Goal: Information Seeking & Learning: Learn about a topic

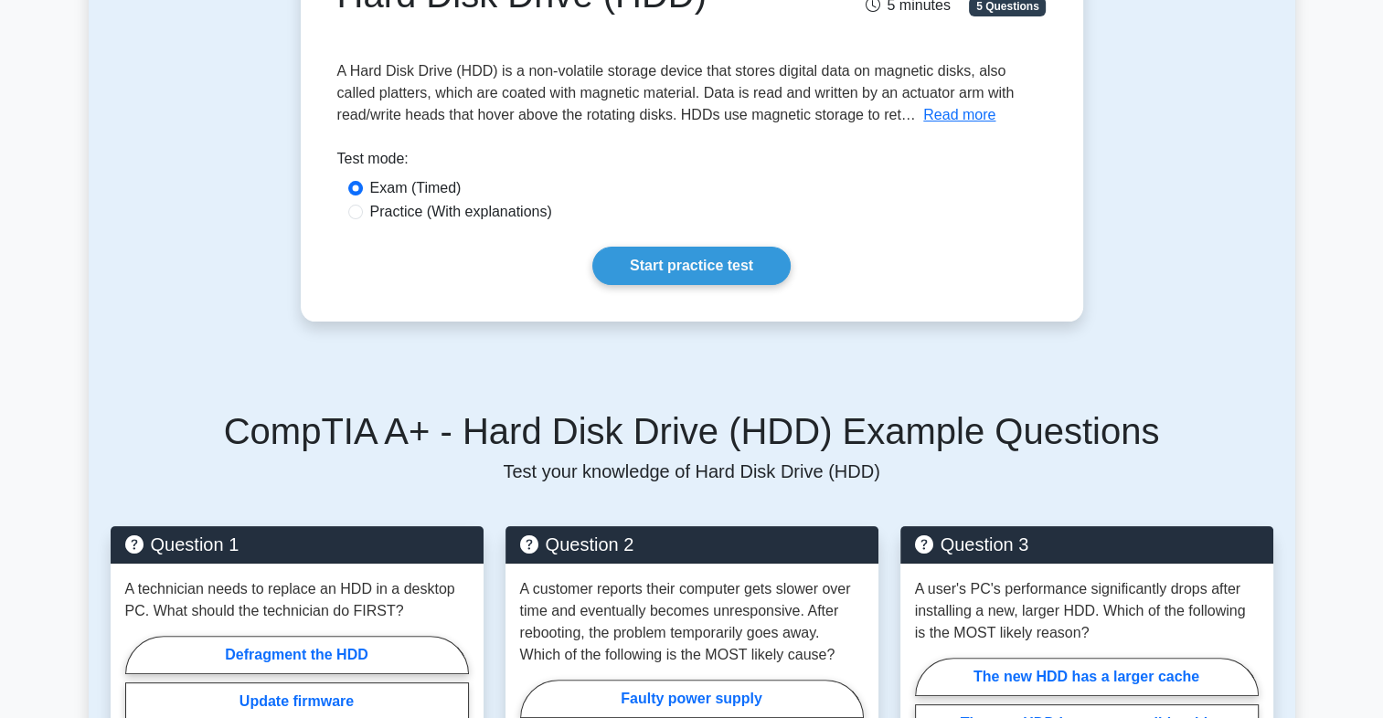
scroll to position [249, 0]
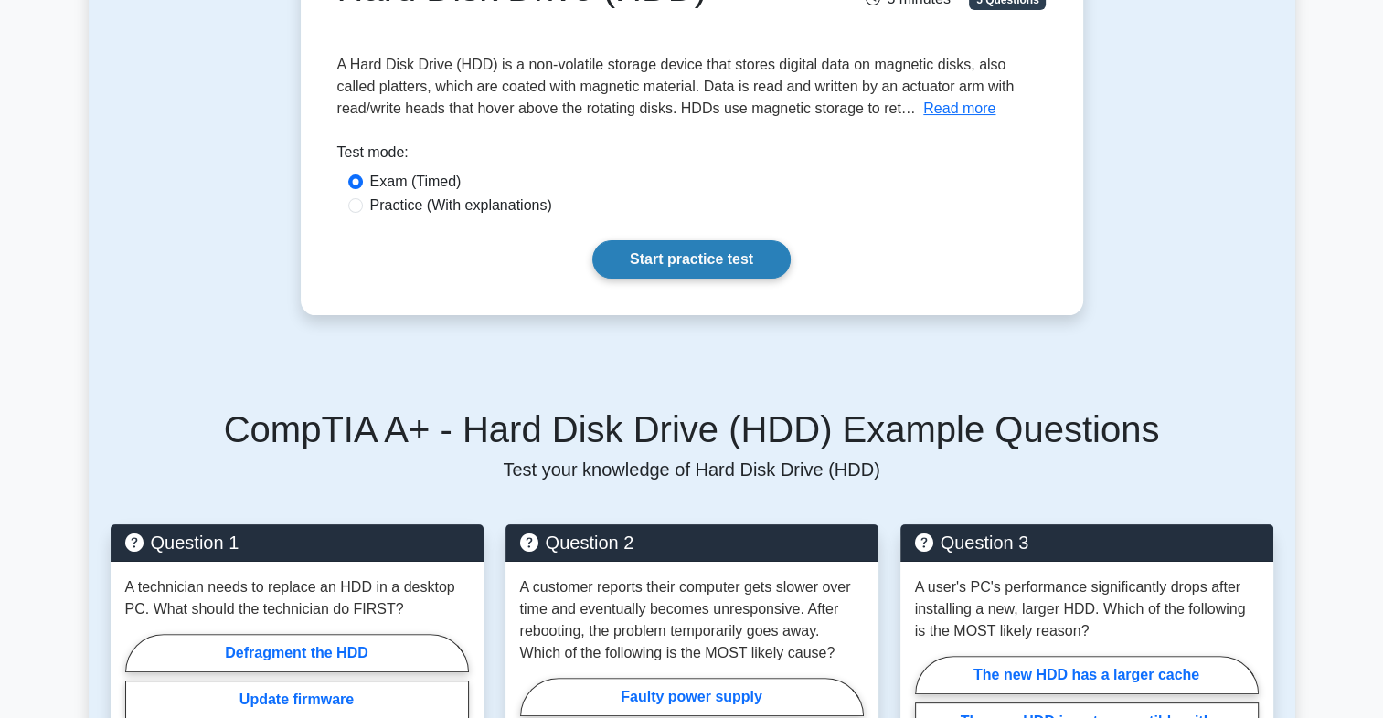
click at [696, 268] on link "Start practice test" at bounding box center [691, 259] width 198 height 38
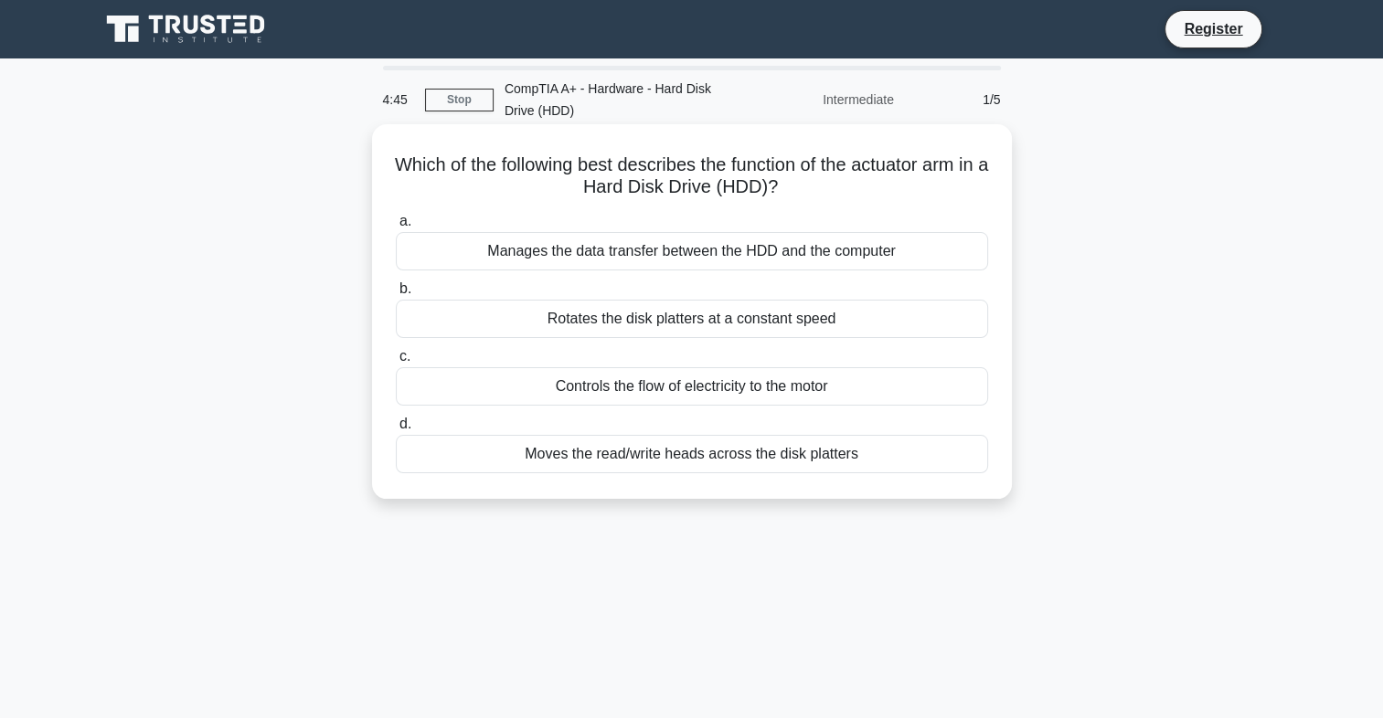
click at [675, 309] on div "Rotates the disk platters at a constant speed" at bounding box center [692, 319] width 592 height 38
click at [396, 295] on input "b. Rotates the disk platters at a constant speed" at bounding box center [396, 289] width 0 height 12
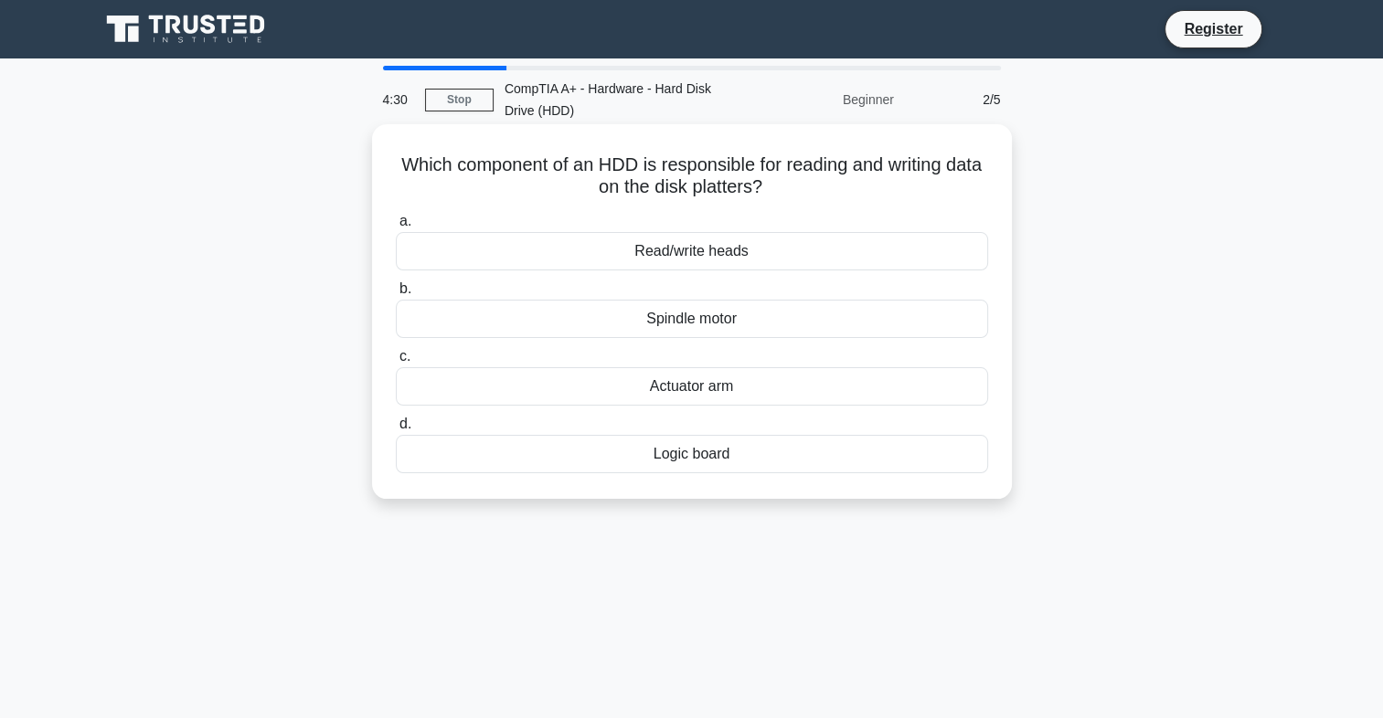
click at [702, 325] on div "Spindle motor" at bounding box center [692, 319] width 592 height 38
click at [396, 295] on input "b. Spindle motor" at bounding box center [396, 289] width 0 height 12
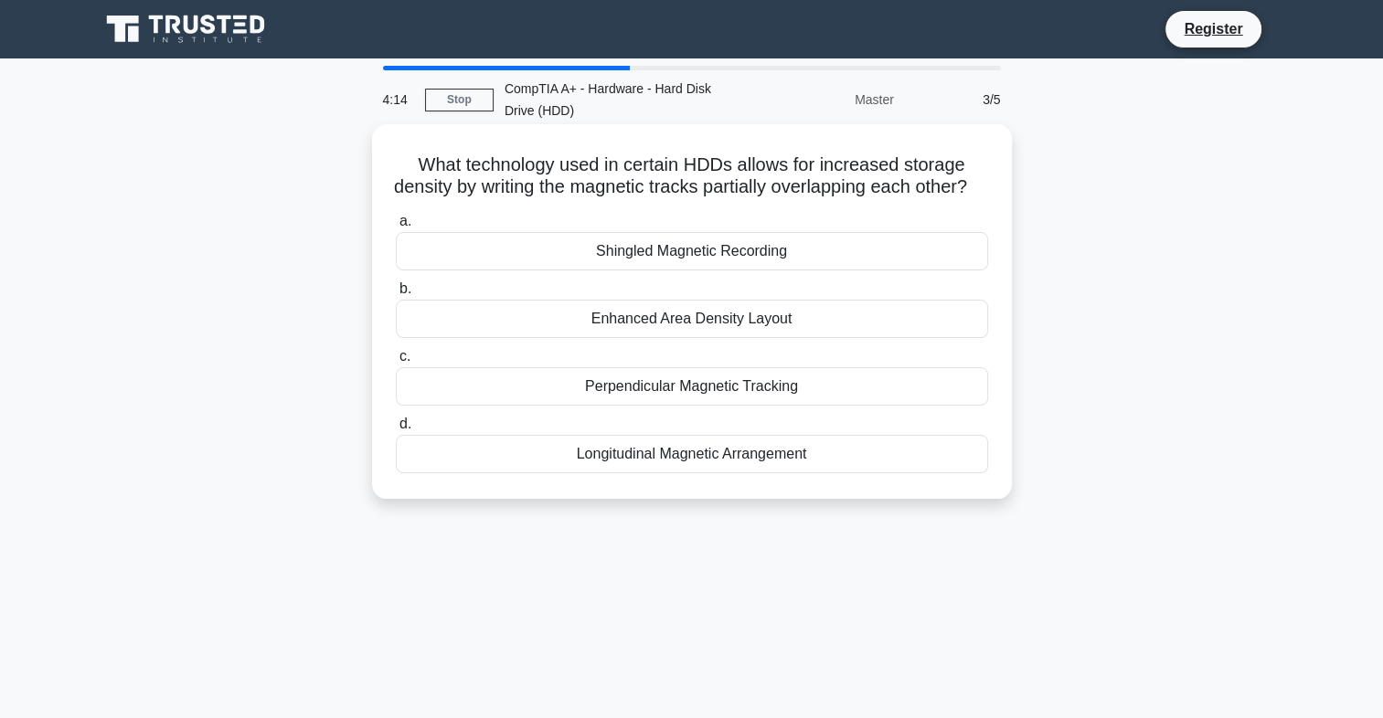
click at [662, 473] on div "Longitudinal Magnetic Arrangement" at bounding box center [692, 454] width 592 height 38
click at [396, 430] on input "d. Longitudinal Magnetic Arrangement" at bounding box center [396, 425] width 0 height 12
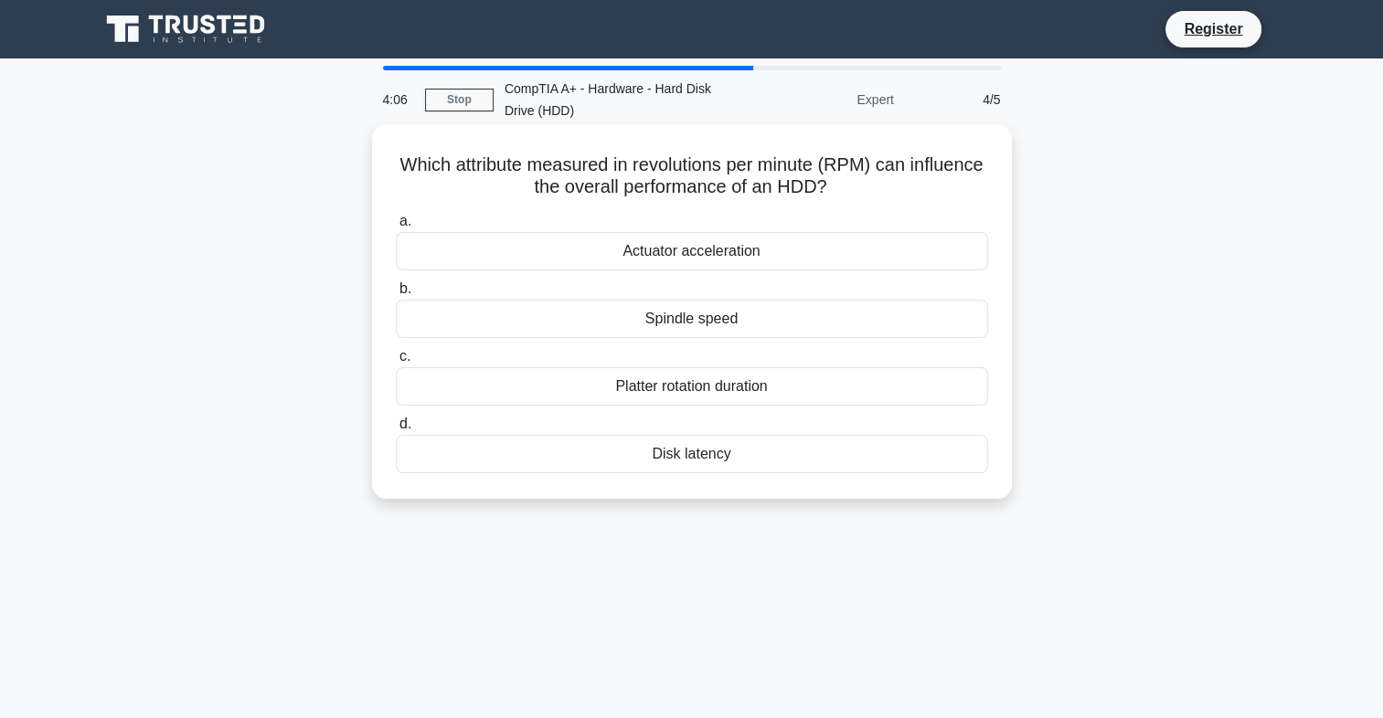
click at [686, 320] on div "Spindle speed" at bounding box center [692, 319] width 592 height 38
click at [396, 295] on input "b. Spindle speed" at bounding box center [396, 289] width 0 height 12
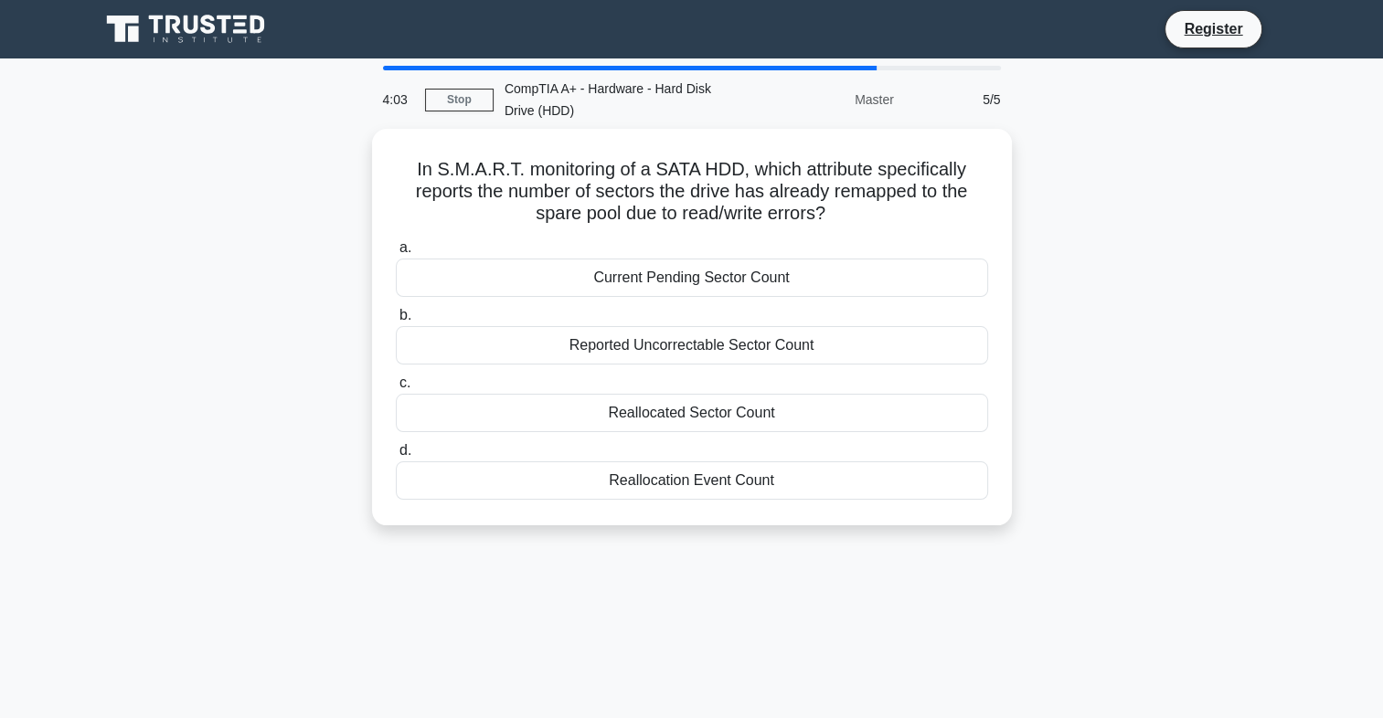
click at [686, 320] on label "b. Reported Uncorrectable Sector Count" at bounding box center [692, 334] width 592 height 60
click at [396, 320] on input "b. Reported Uncorrectable Sector Count" at bounding box center [396, 316] width 0 height 12
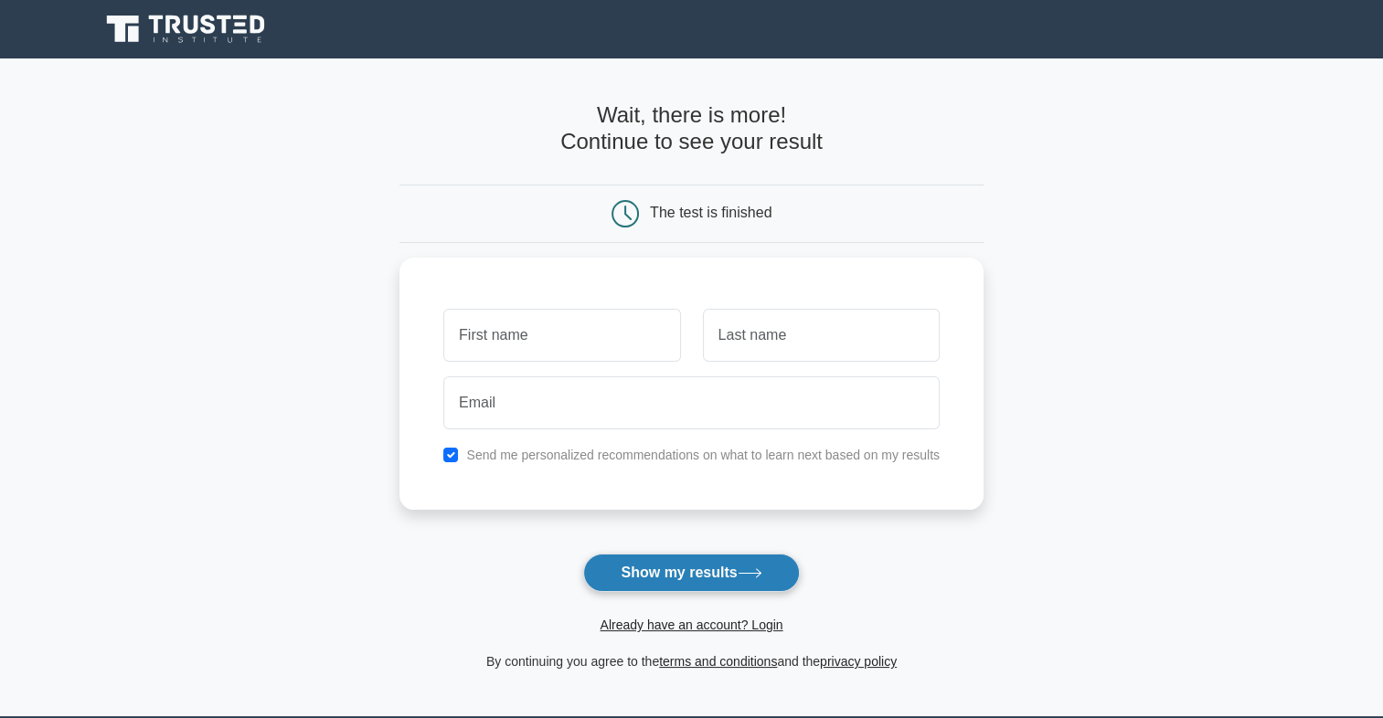
drag, startPoint x: 640, startPoint y: 330, endPoint x: 705, endPoint y: 572, distance: 250.8
click at [705, 572] on form "Wait, there is more! Continue to see your result The test is finished and the" at bounding box center [691, 387] width 584 height 570
click at [705, 572] on button "Show my results" at bounding box center [691, 573] width 216 height 38
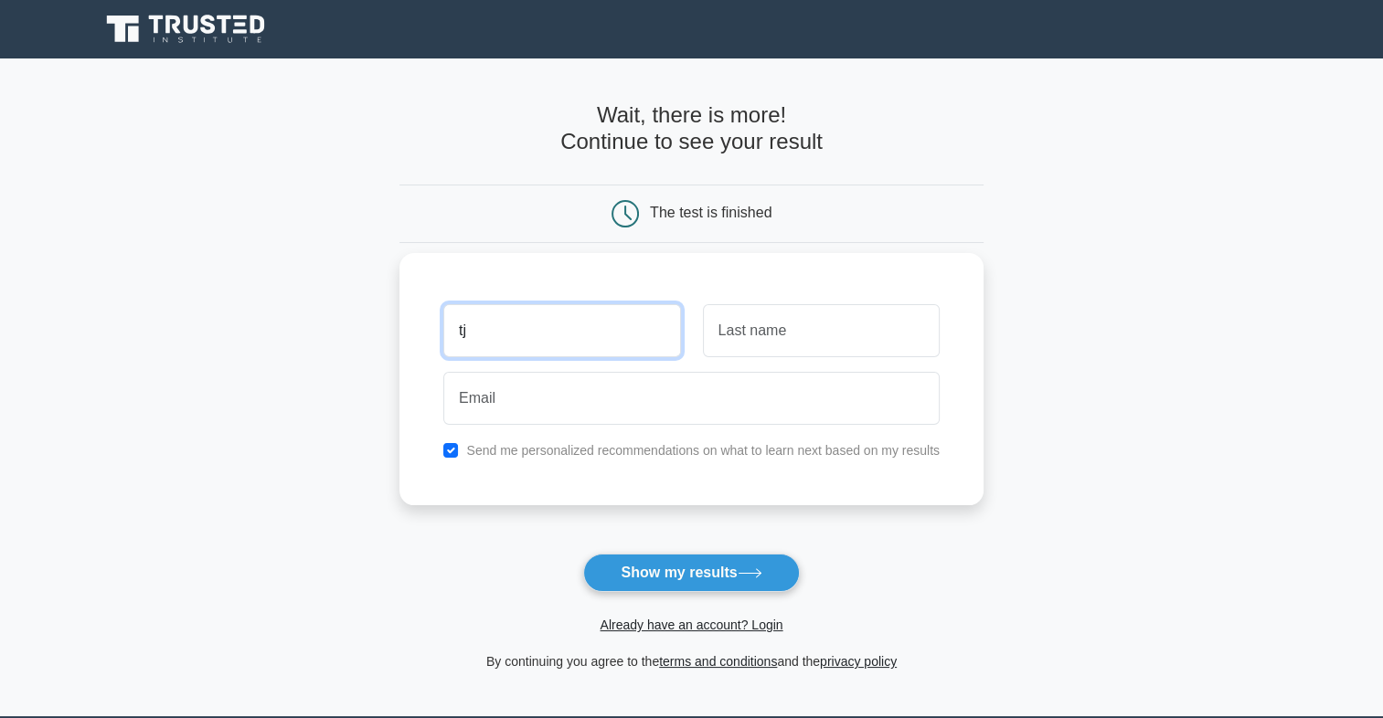
type input "tj"
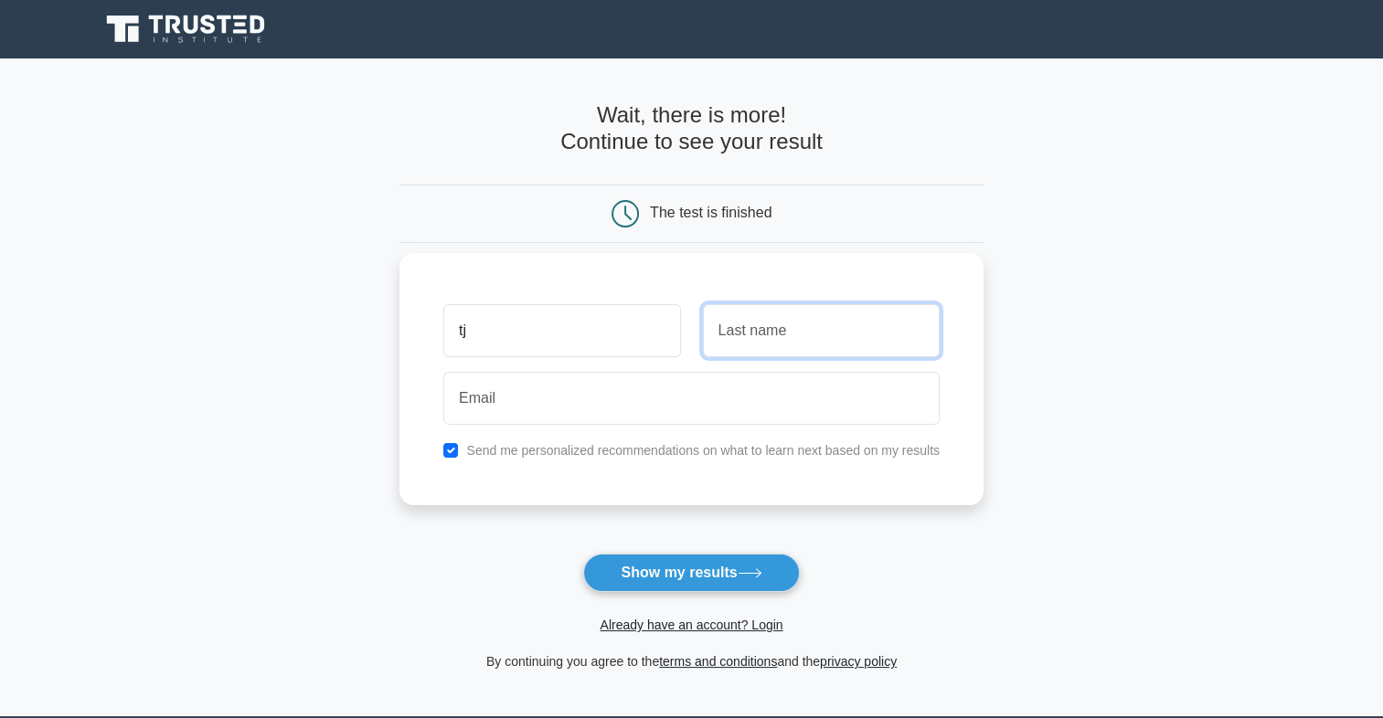
click at [746, 307] on input "text" at bounding box center [821, 330] width 237 height 53
type input "Jones"
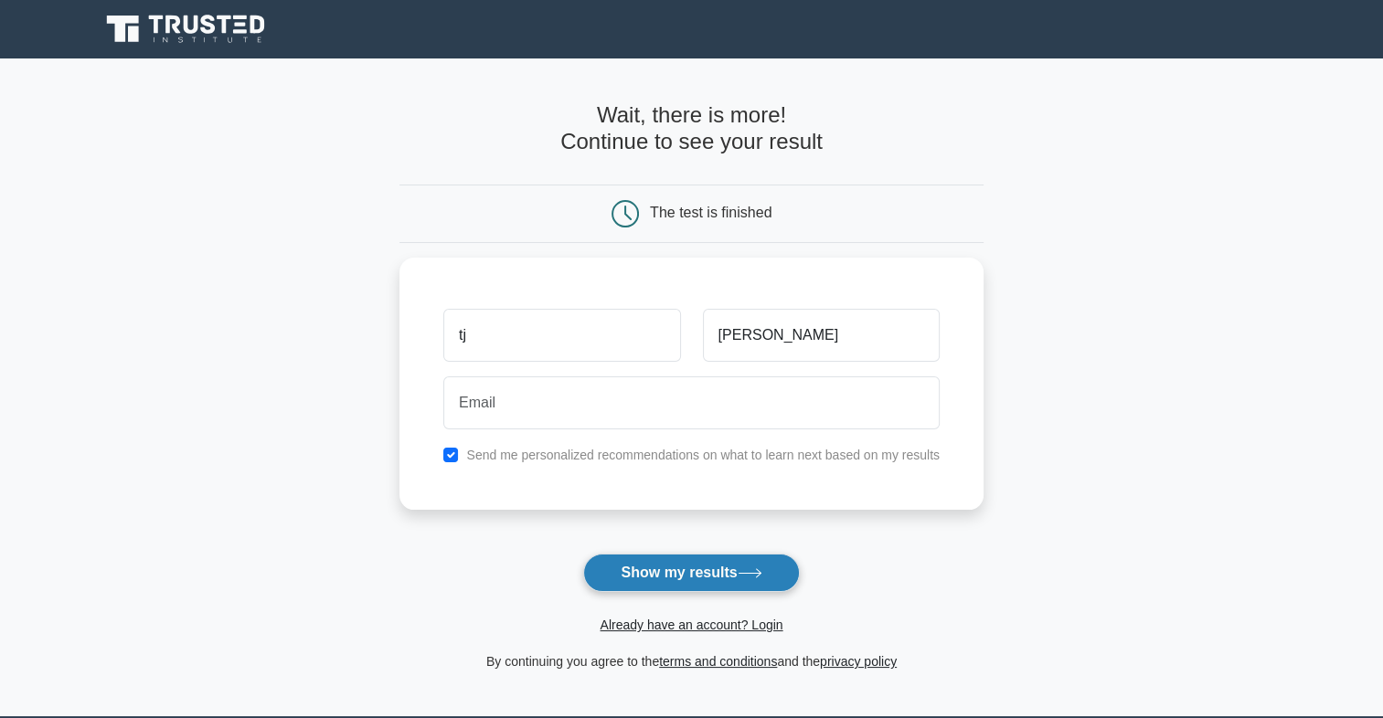
click at [658, 583] on button "Show my results" at bounding box center [691, 573] width 216 height 38
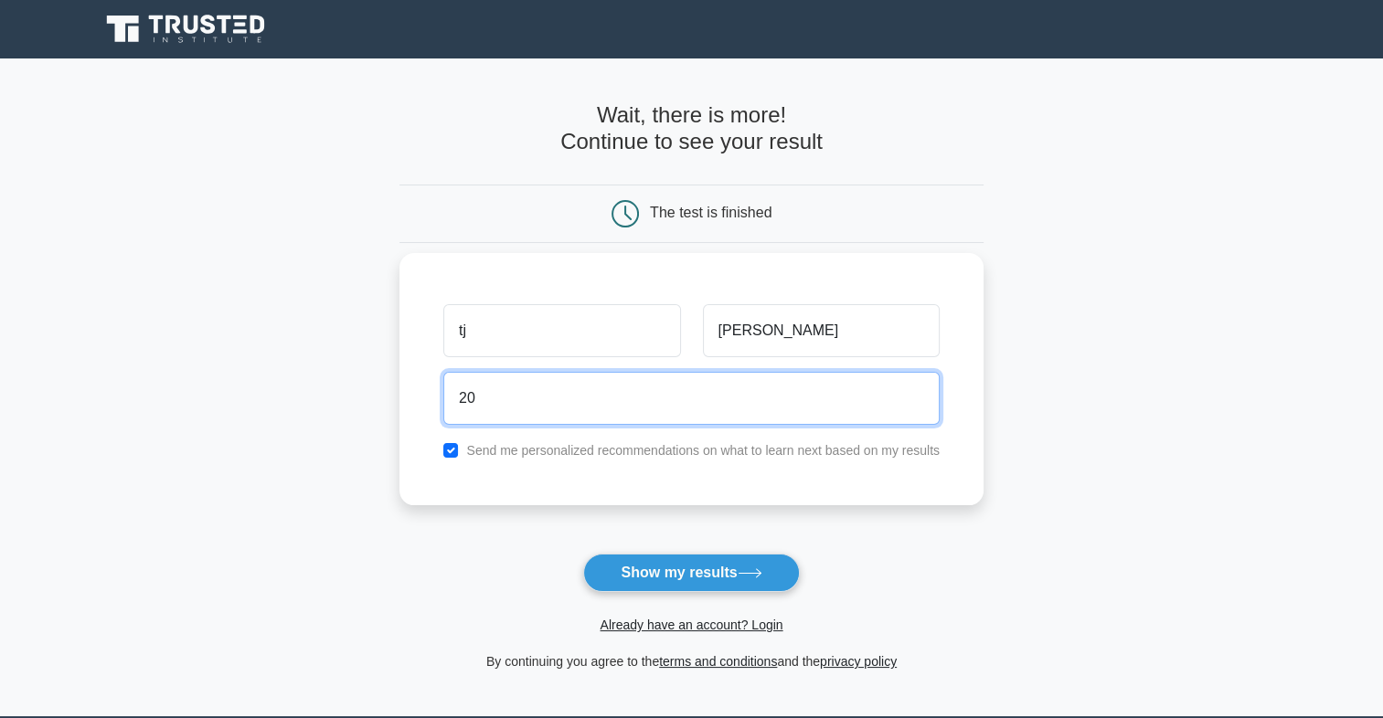
type input "2"
type input "barfman20@gmail.com"
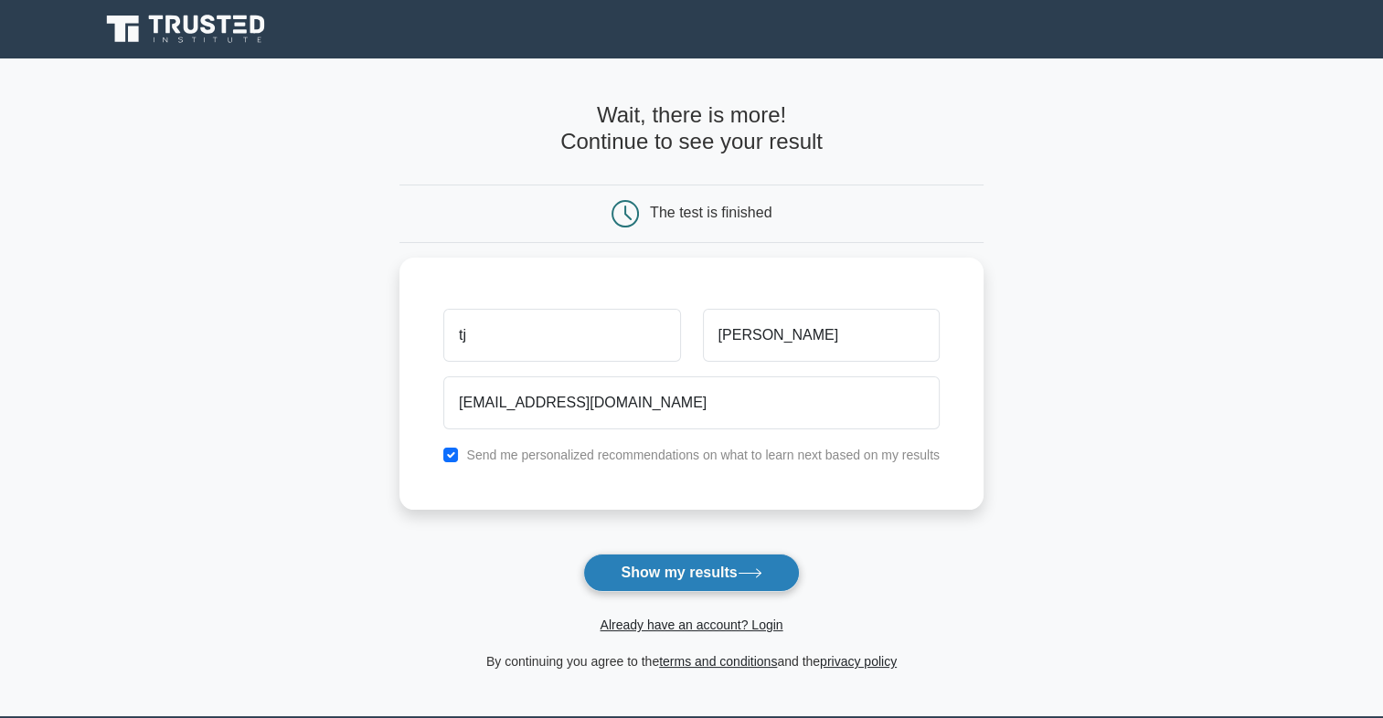
click at [665, 578] on button "Show my results" at bounding box center [691, 573] width 216 height 38
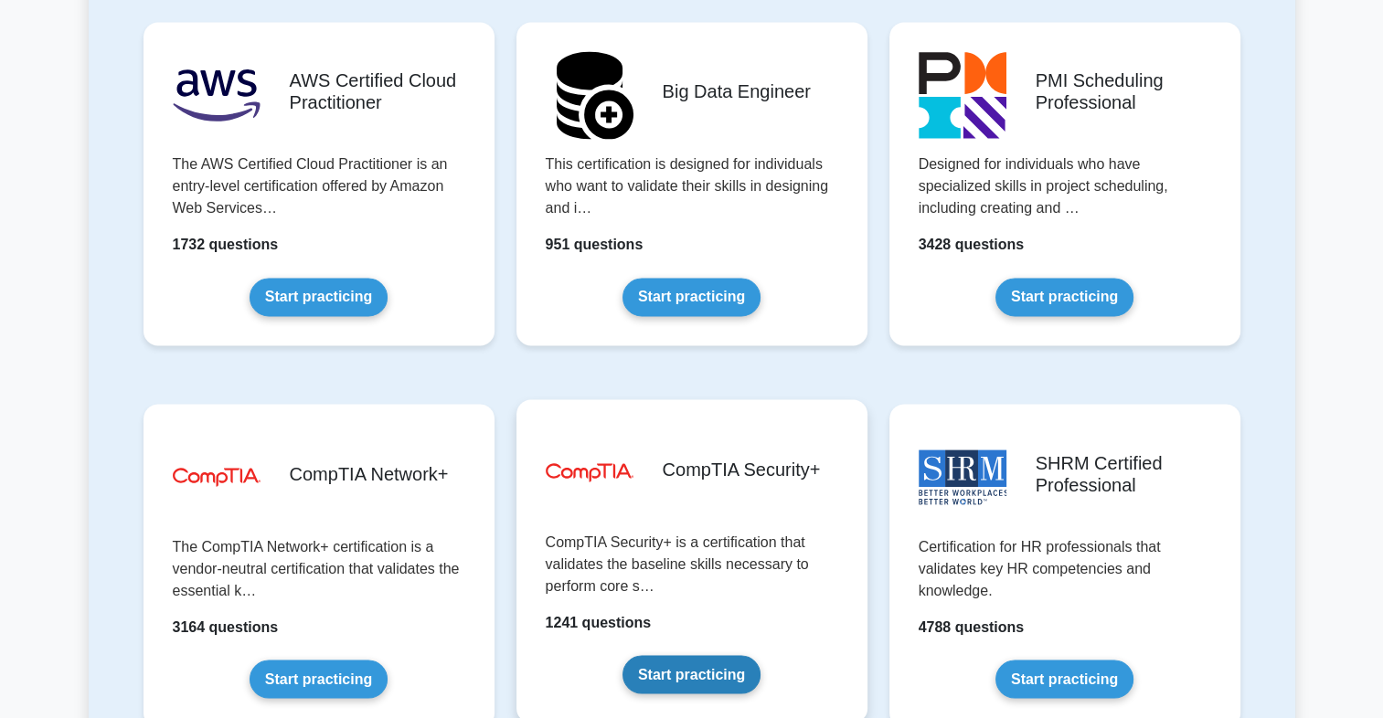
scroll to position [3331, 0]
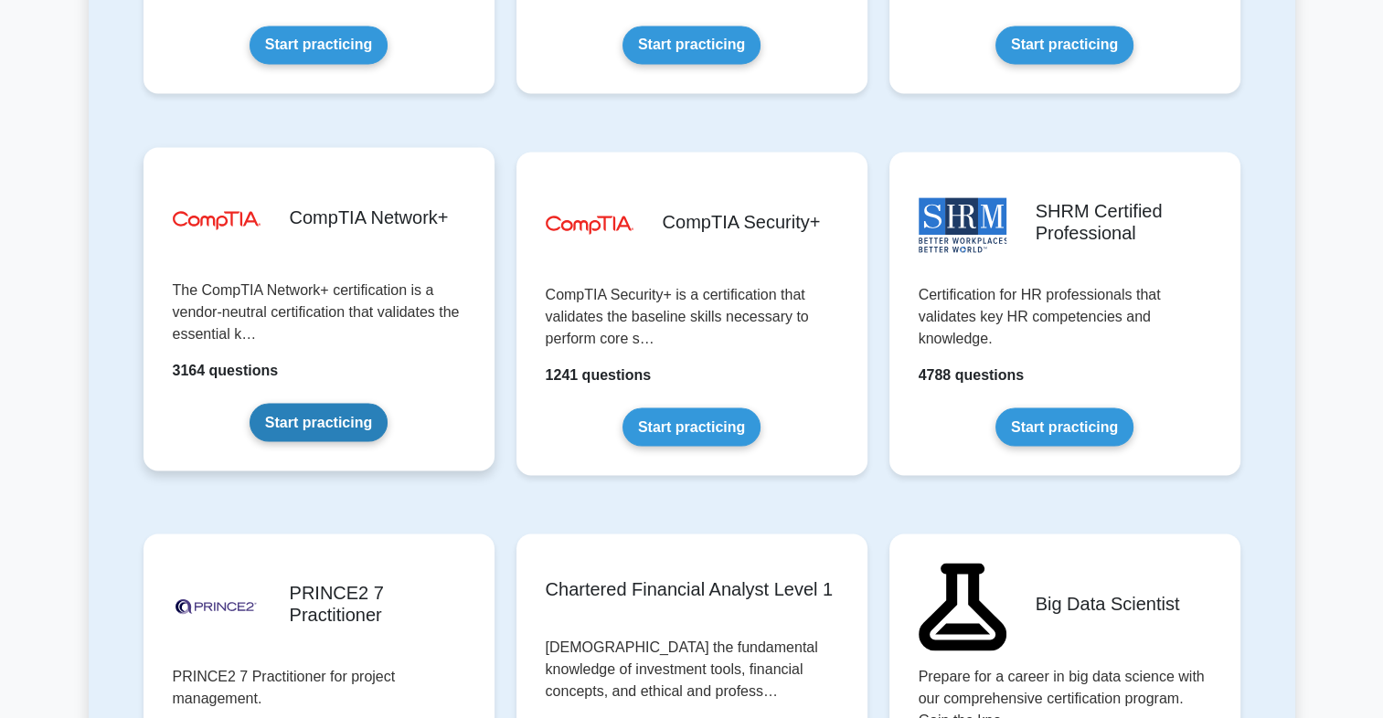
click at [300, 422] on link "Start practicing" at bounding box center [319, 422] width 138 height 38
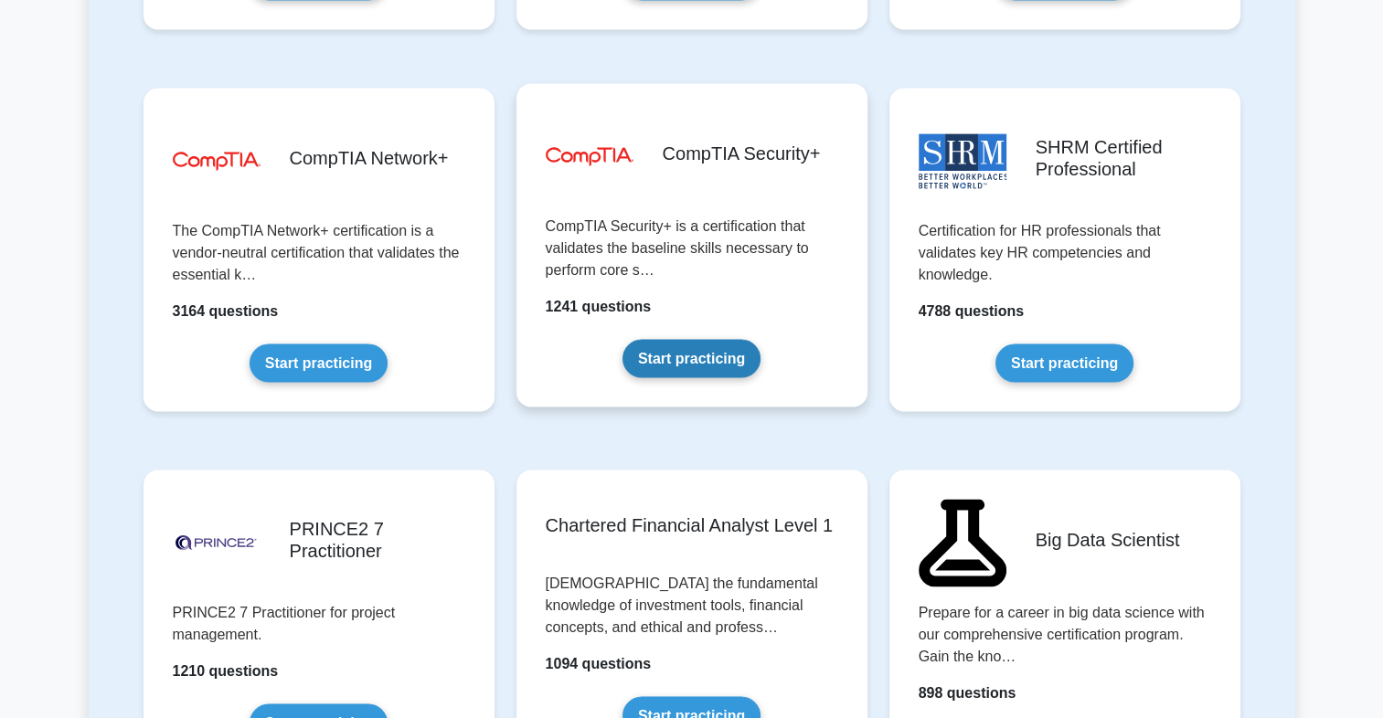
scroll to position [3393, 0]
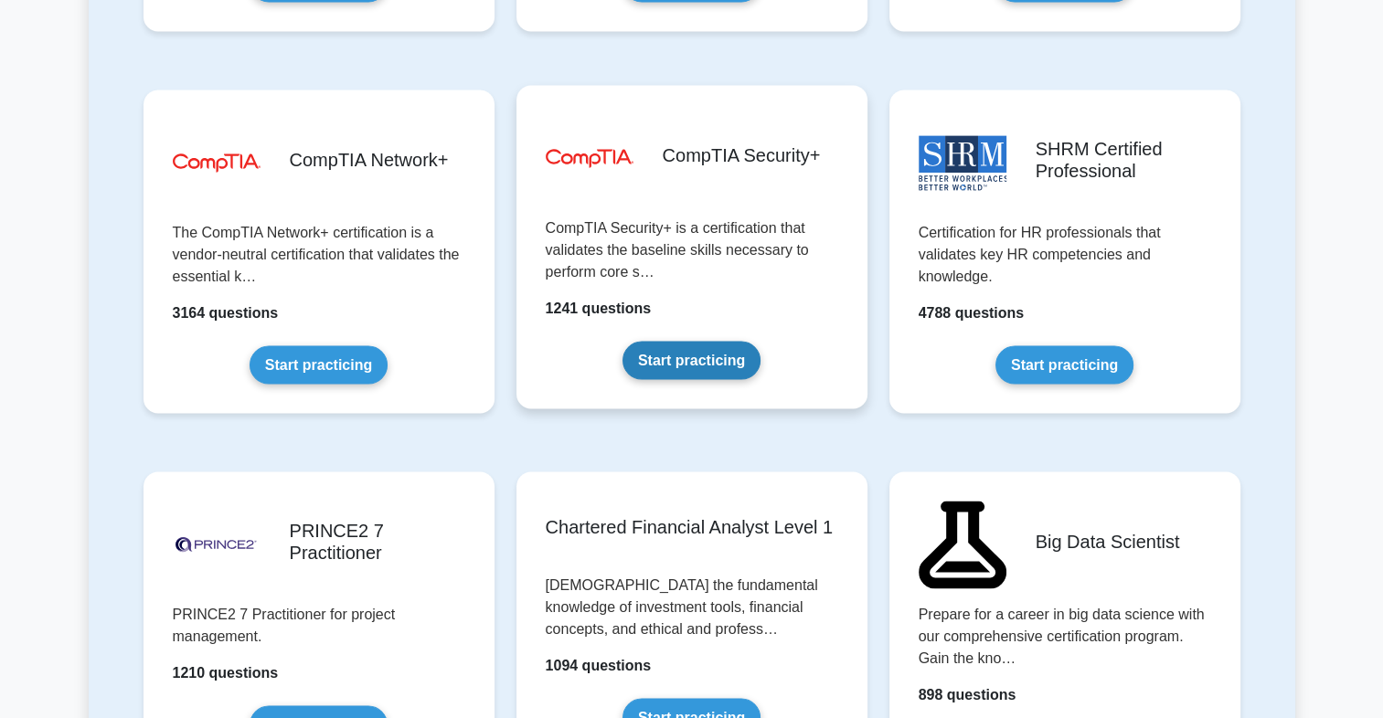
click at [676, 341] on link "Start practicing" at bounding box center [691, 360] width 138 height 38
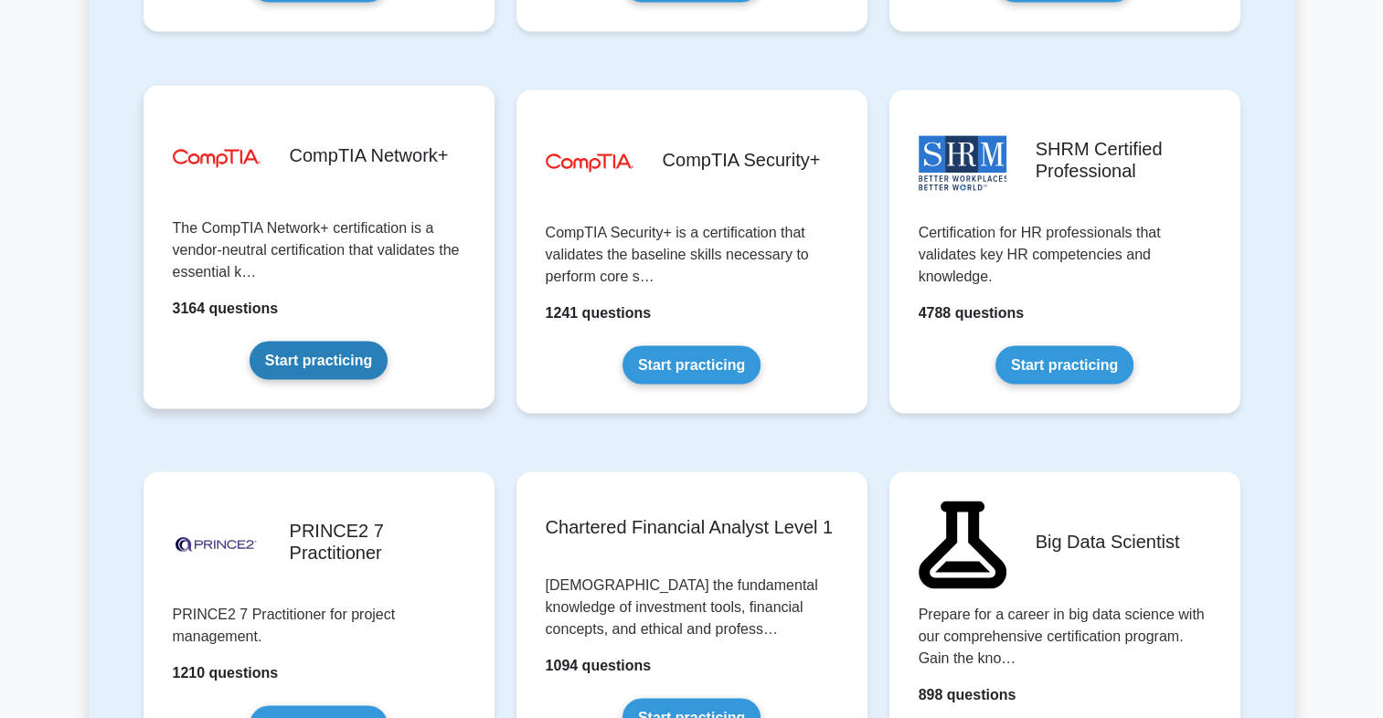
drag, startPoint x: 292, startPoint y: 187, endPoint x: 244, endPoint y: 215, distance: 55.7
click at [250, 341] on link "Start practicing" at bounding box center [319, 360] width 138 height 38
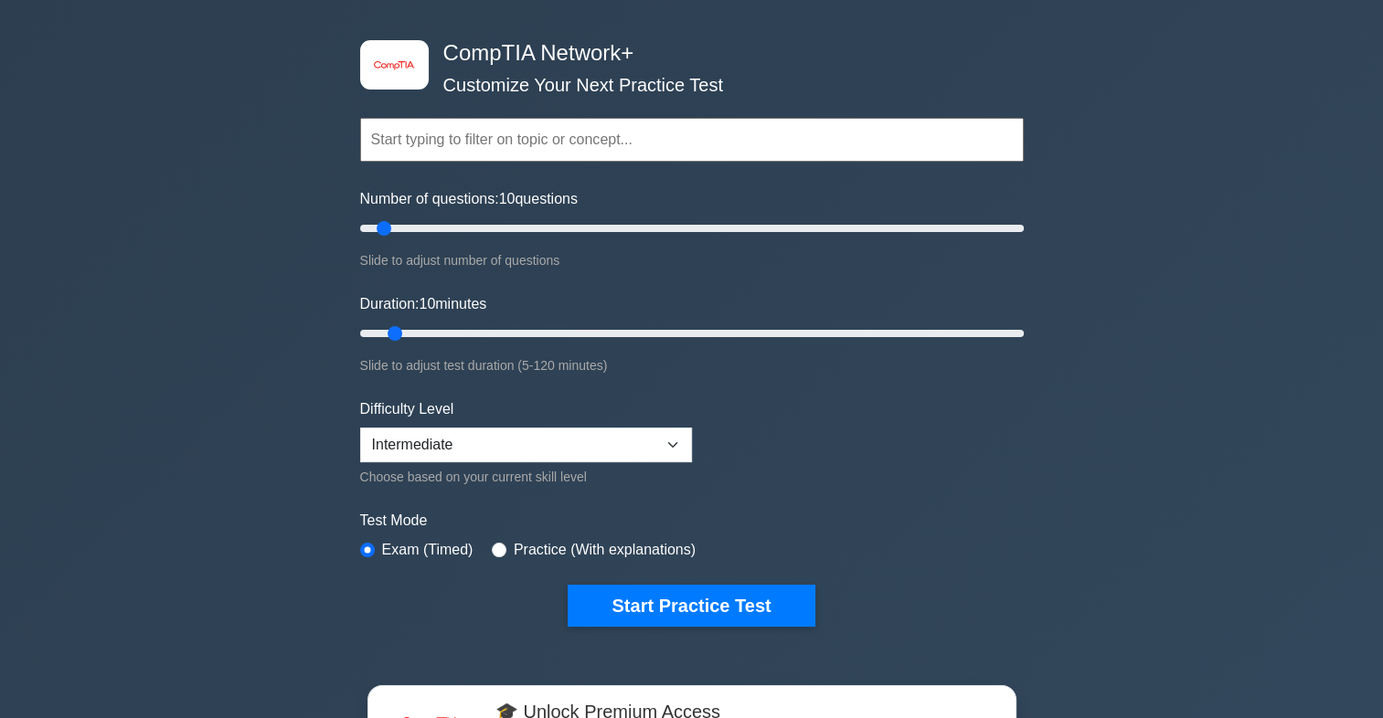
scroll to position [77, 0]
drag, startPoint x: 386, startPoint y: 228, endPoint x: 1069, endPoint y: 196, distance: 684.4
type input "200"
click at [1024, 218] on input "Number of questions: 200 questions" at bounding box center [692, 229] width 664 height 22
drag, startPoint x: 397, startPoint y: 320, endPoint x: 1086, endPoint y: 316, distance: 689.2
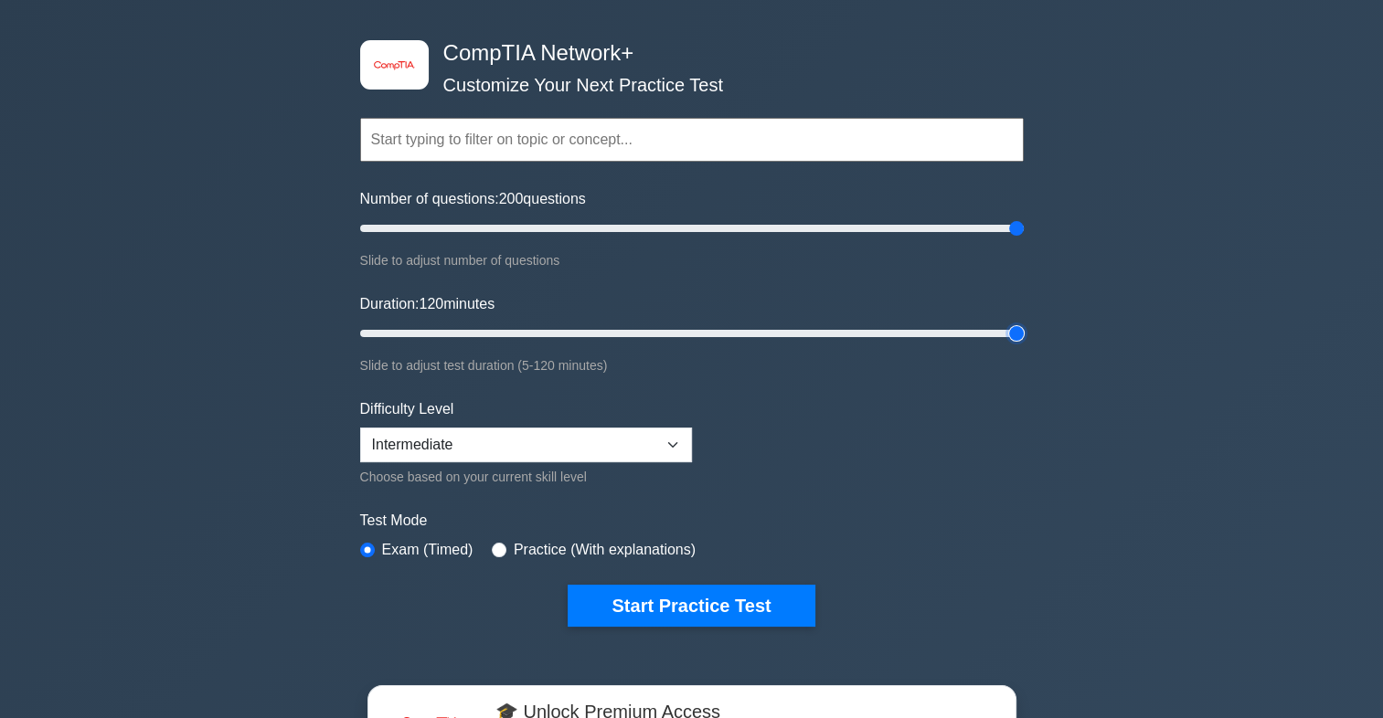
type input "120"
click at [1024, 323] on input "Duration: 120 minutes" at bounding box center [692, 334] width 664 height 22
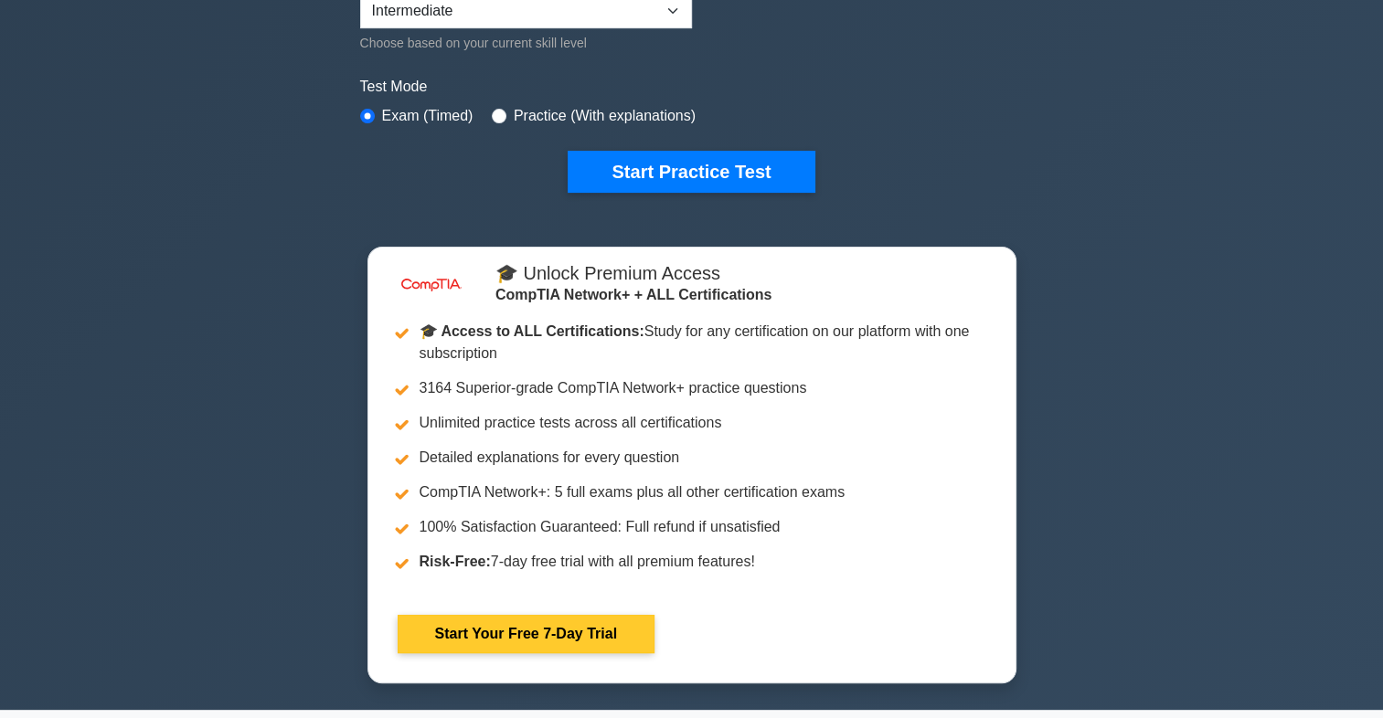
scroll to position [512, 0]
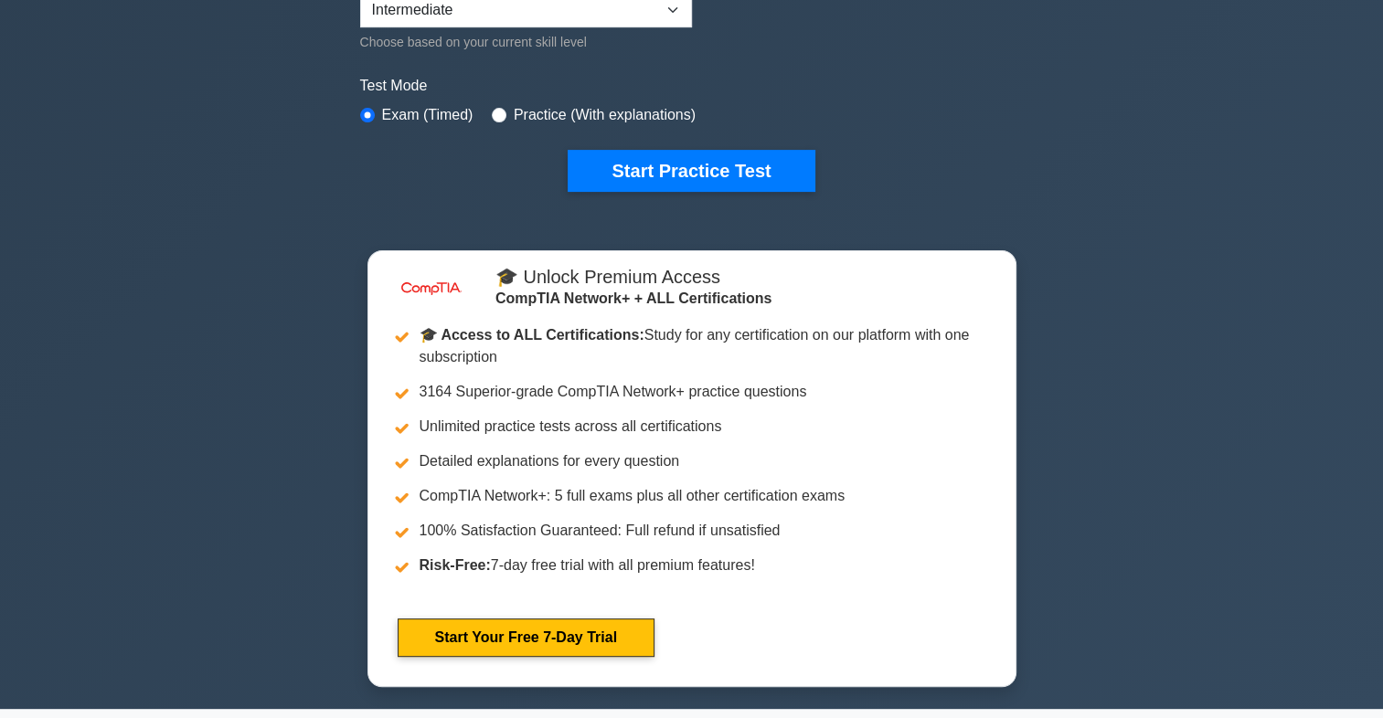
drag, startPoint x: 779, startPoint y: 160, endPoint x: 848, endPoint y: 170, distance: 70.2
drag, startPoint x: 848, startPoint y: 170, endPoint x: 891, endPoint y: 130, distance: 58.8
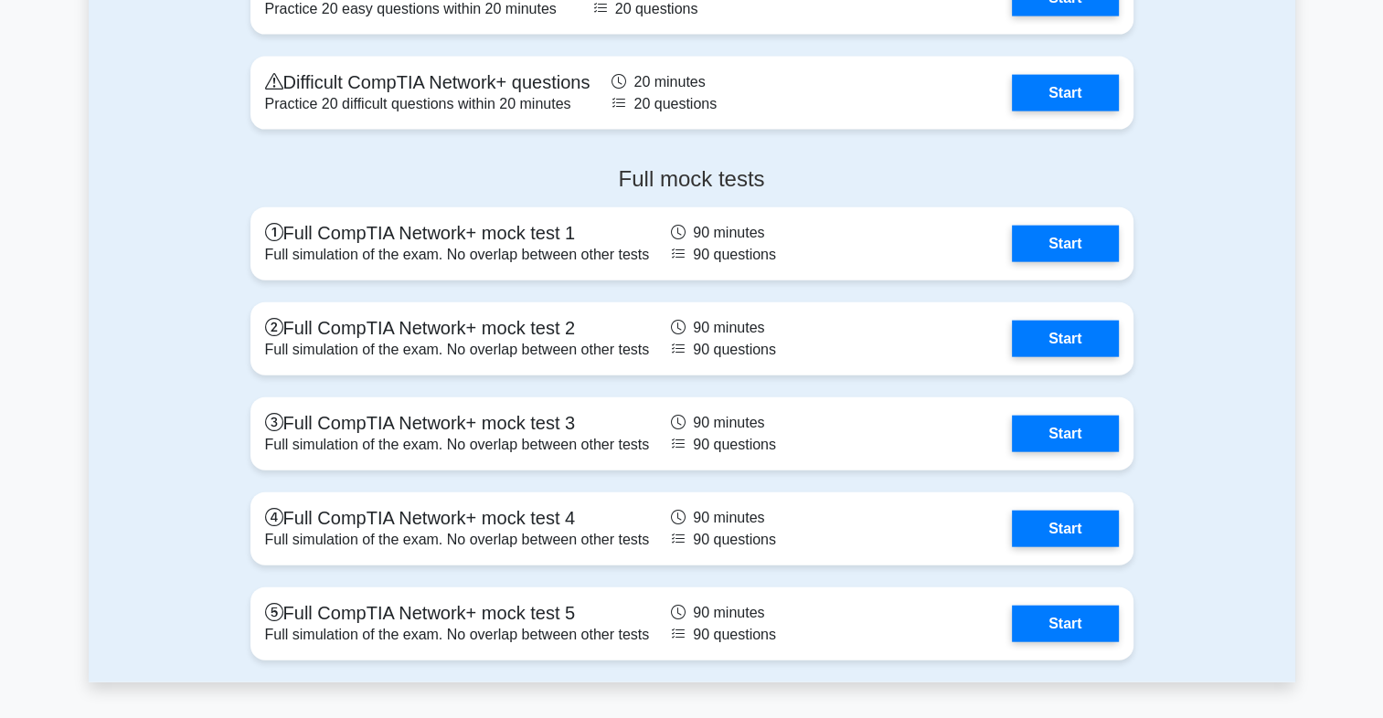
scroll to position [4149, 0]
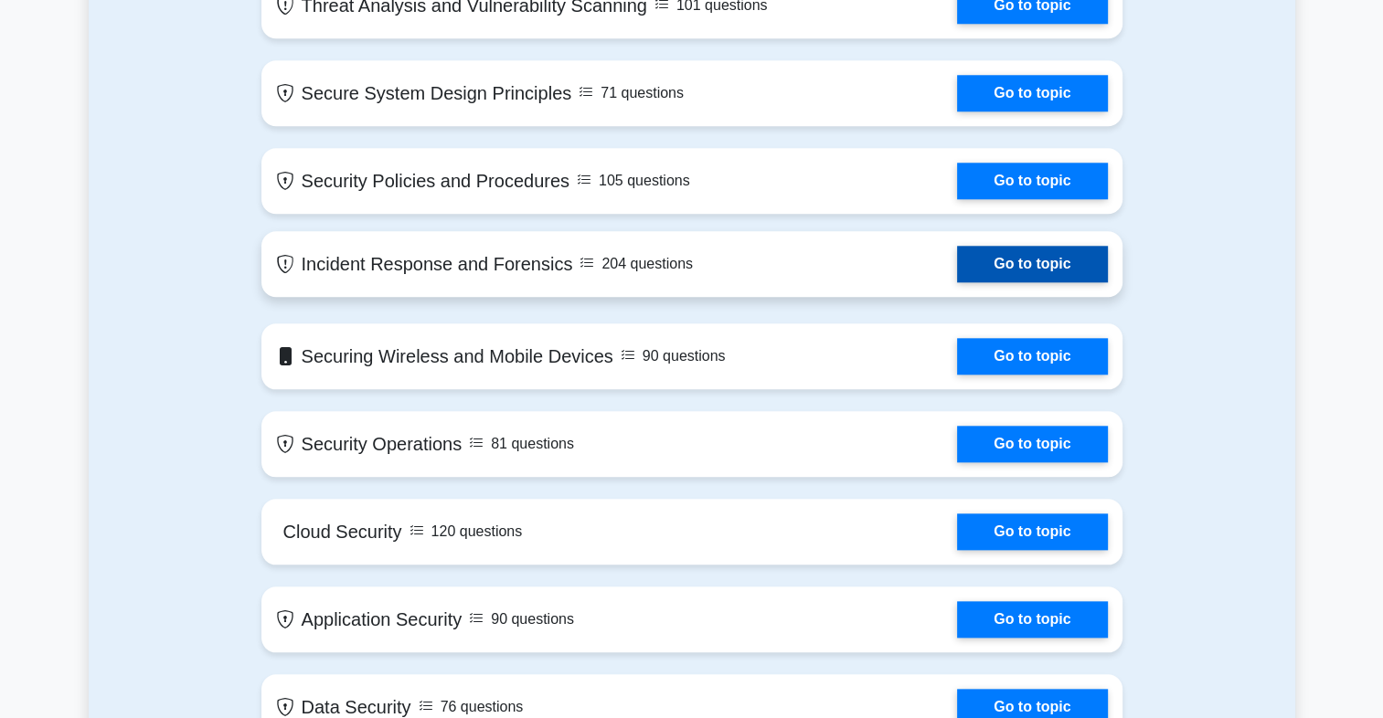
scroll to position [1846, 0]
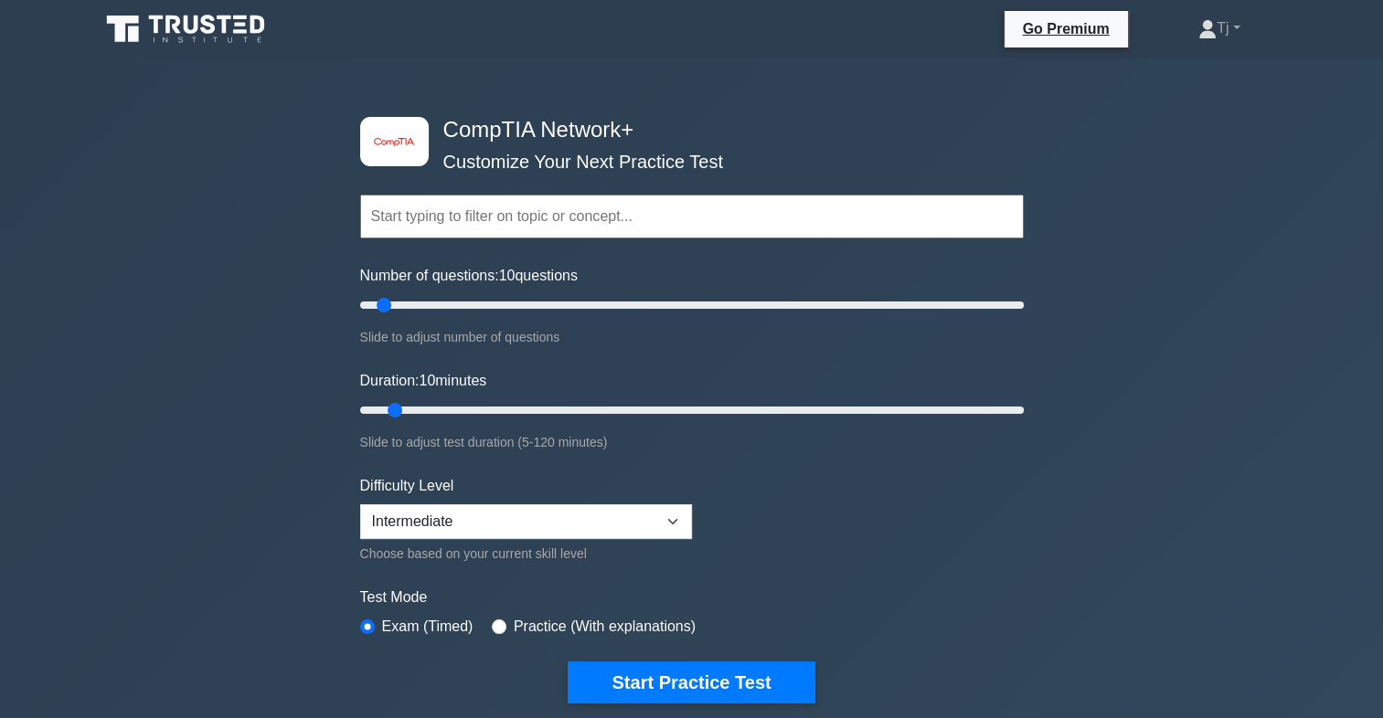
click at [466, 206] on input "text" at bounding box center [692, 217] width 664 height 44
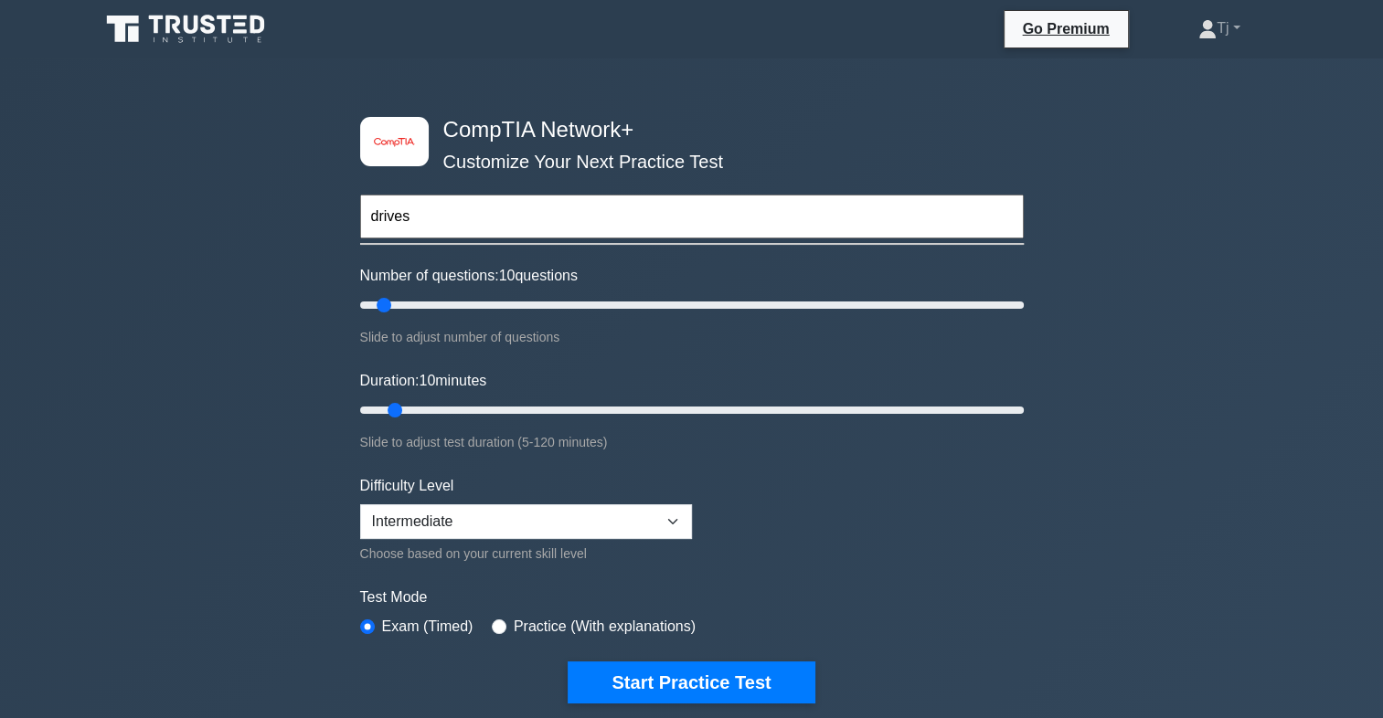
type input "drives"
click at [568, 662] on button "Start Practice Test" at bounding box center [691, 683] width 247 height 42
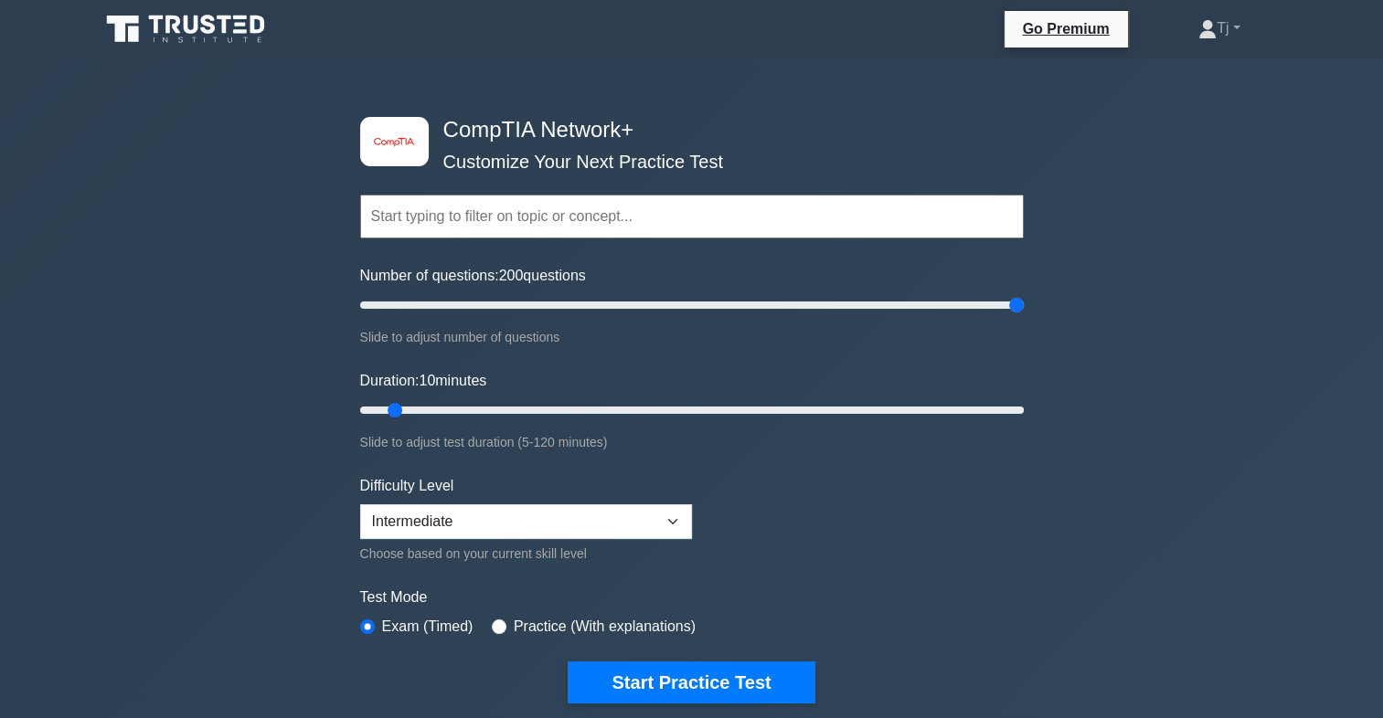
drag, startPoint x: 478, startPoint y: 306, endPoint x: 1060, endPoint y: 281, distance: 582.8
type input "200"
click at [1024, 294] on input "Number of questions: 200 questions" at bounding box center [692, 305] width 664 height 22
drag, startPoint x: 702, startPoint y: 407, endPoint x: 1039, endPoint y: 387, distance: 337.9
type input "120"
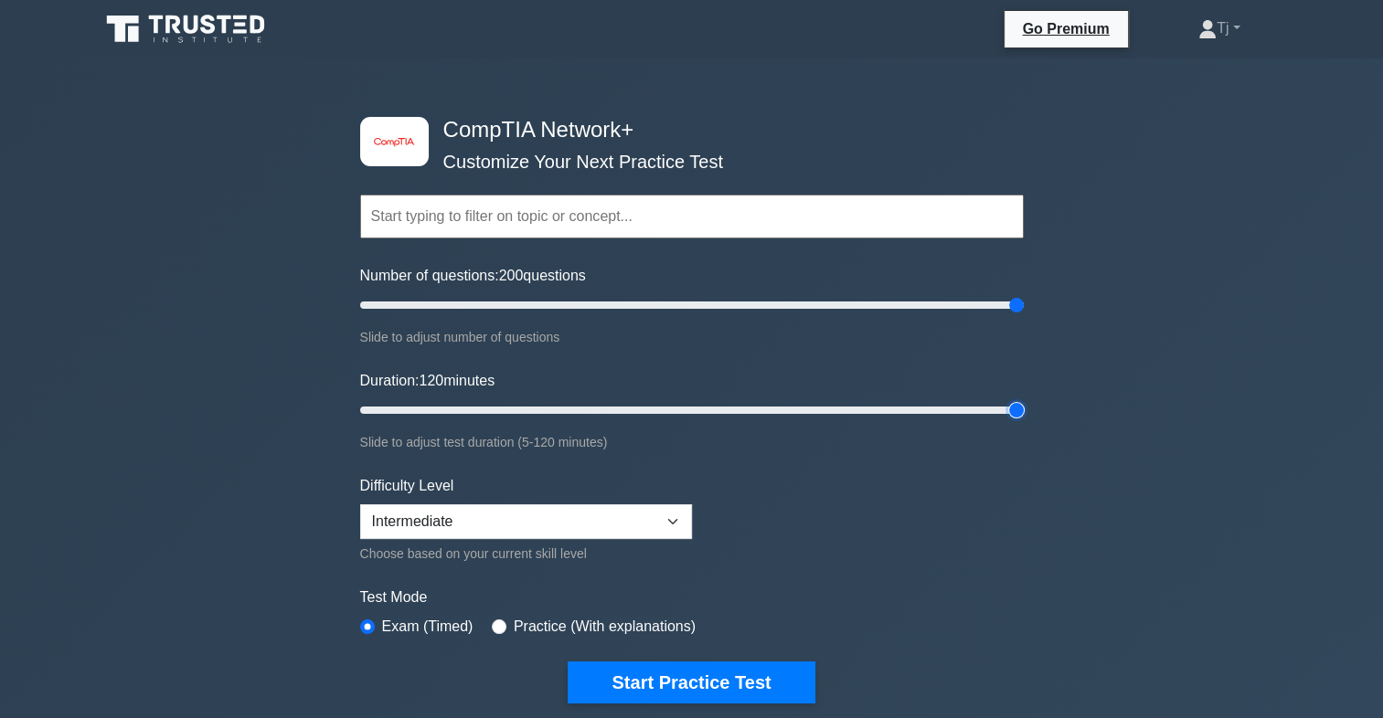
click at [1024, 399] on input "Duration: 120 minutes" at bounding box center [692, 410] width 664 height 22
click at [565, 225] on input "text" at bounding box center [692, 217] width 664 height 44
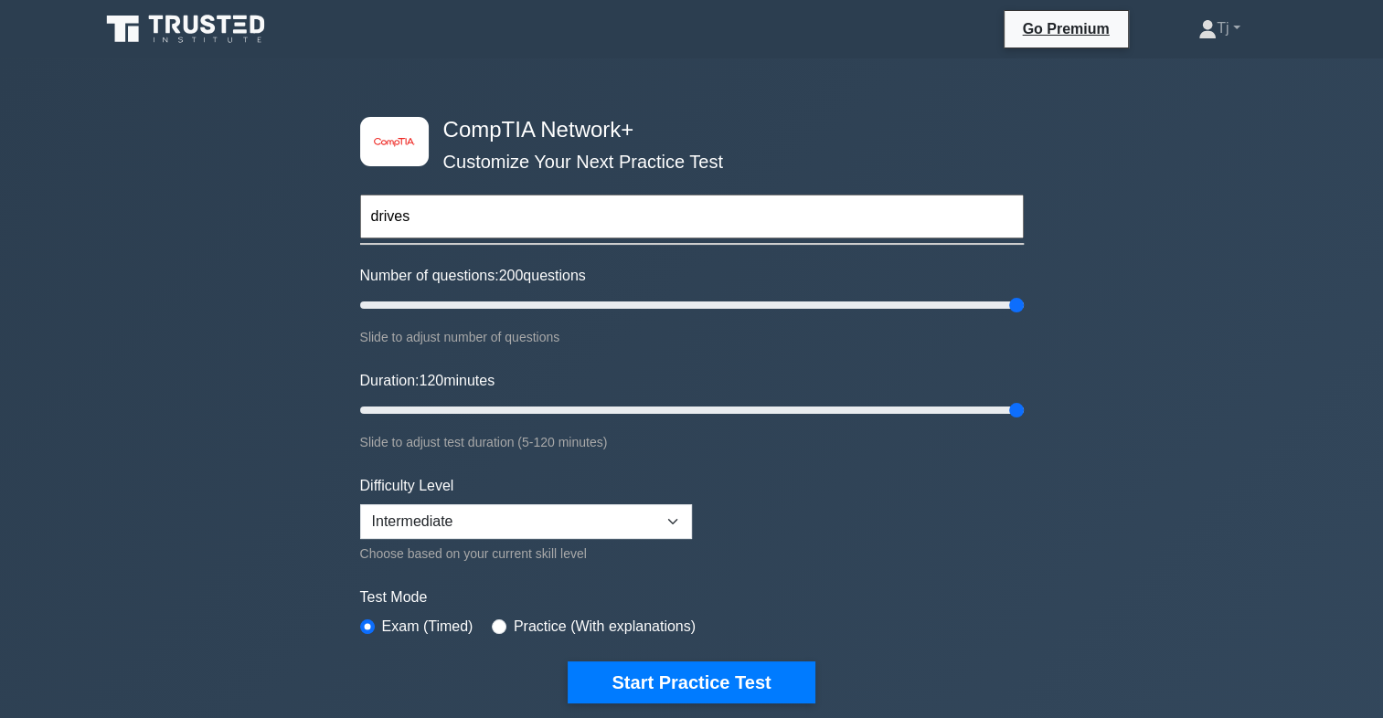
type input "drives"
click at [568, 662] on button "Start Practice Test" at bounding box center [691, 683] width 247 height 42
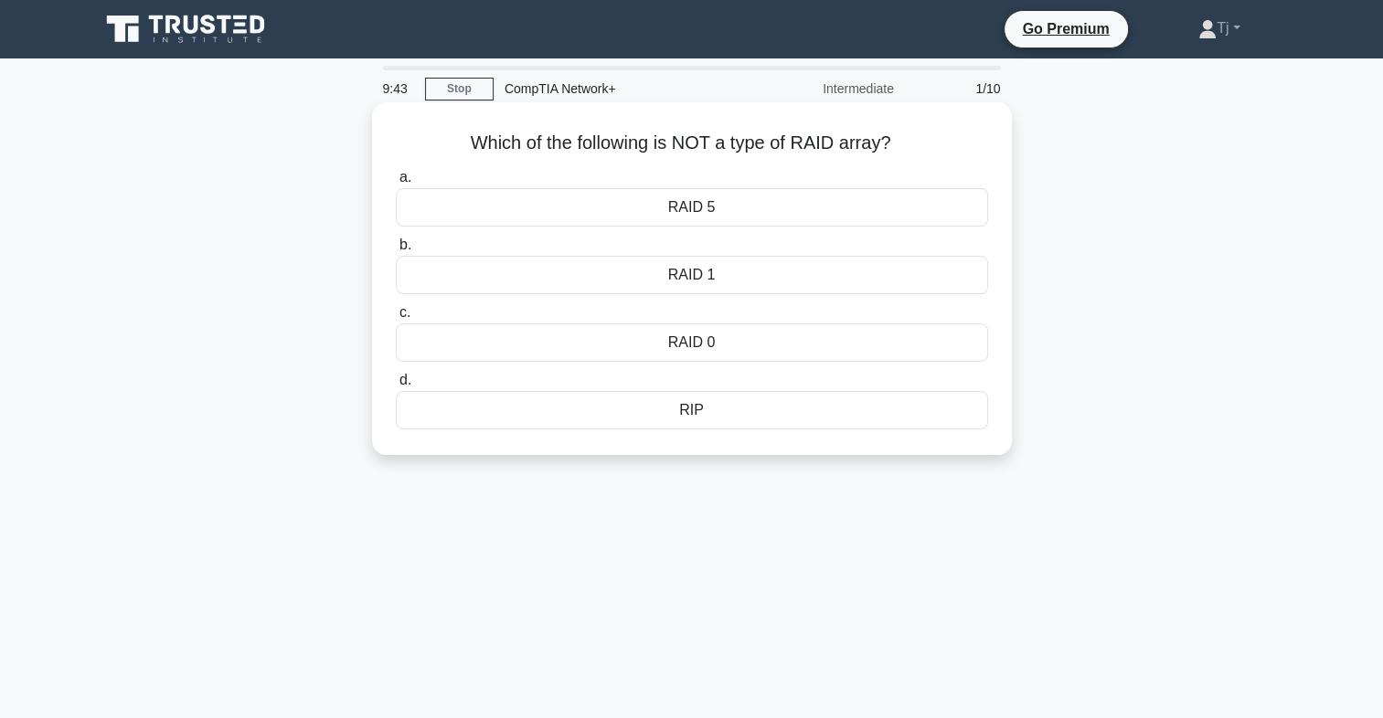
click at [628, 412] on div "RIP" at bounding box center [692, 410] width 592 height 38
click at [396, 387] on input "d. RIP" at bounding box center [396, 381] width 0 height 12
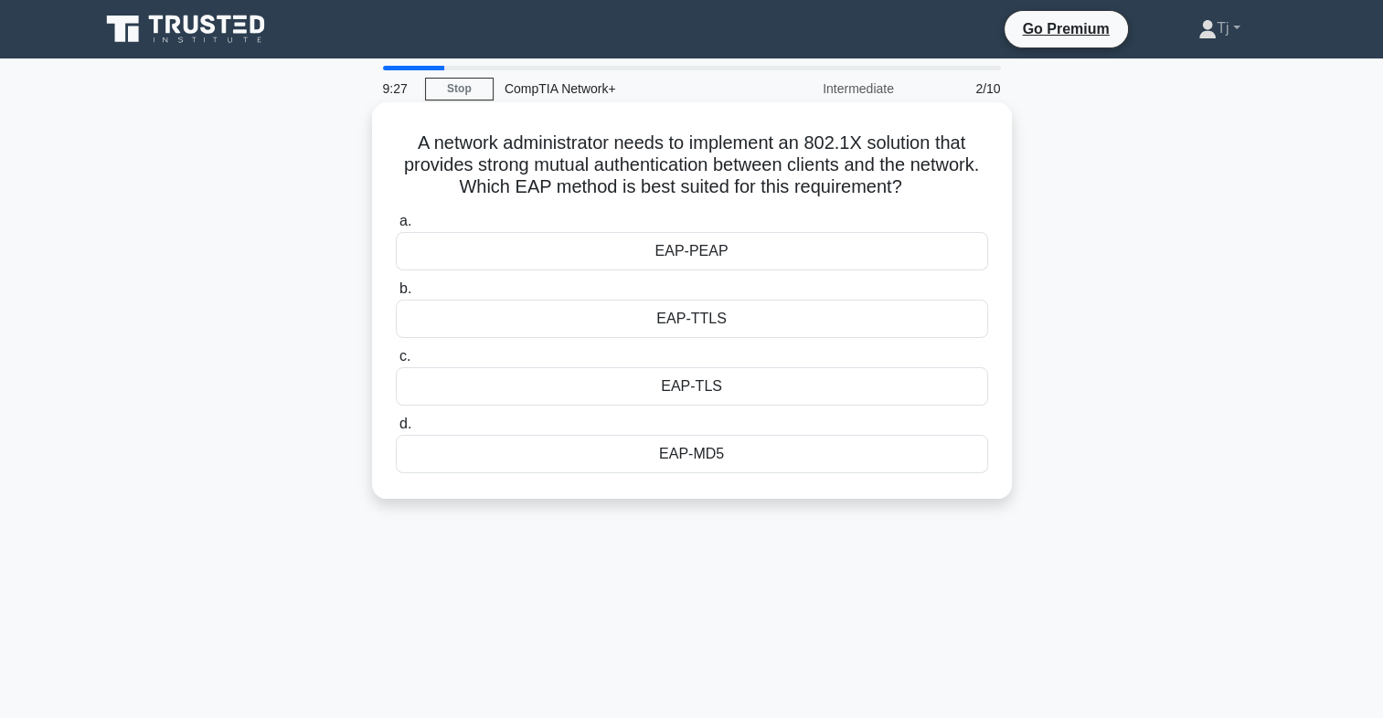
click at [701, 459] on div "EAP-MD5" at bounding box center [692, 454] width 592 height 38
click at [396, 430] on input "d. EAP-MD5" at bounding box center [396, 425] width 0 height 12
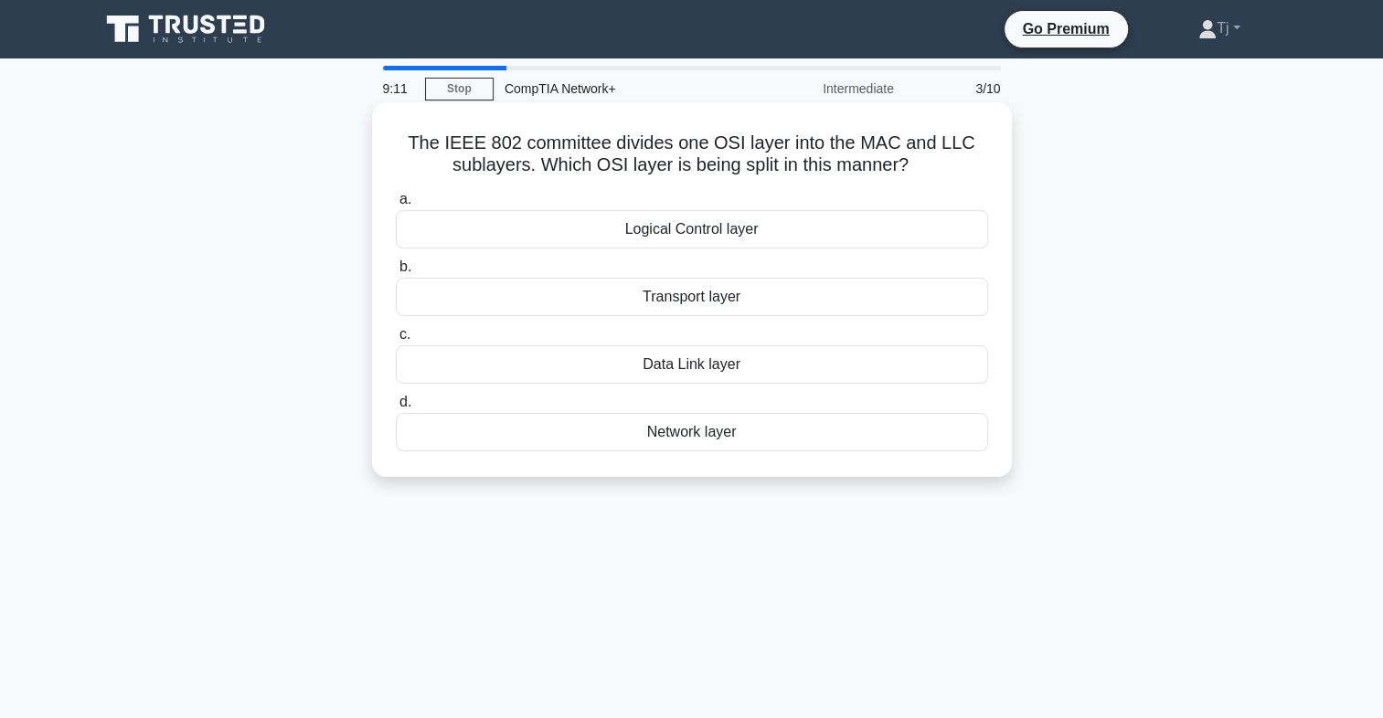
click at [755, 409] on label "d. Network layer" at bounding box center [692, 421] width 592 height 60
click at [396, 409] on input "d. Network layer" at bounding box center [396, 403] width 0 height 12
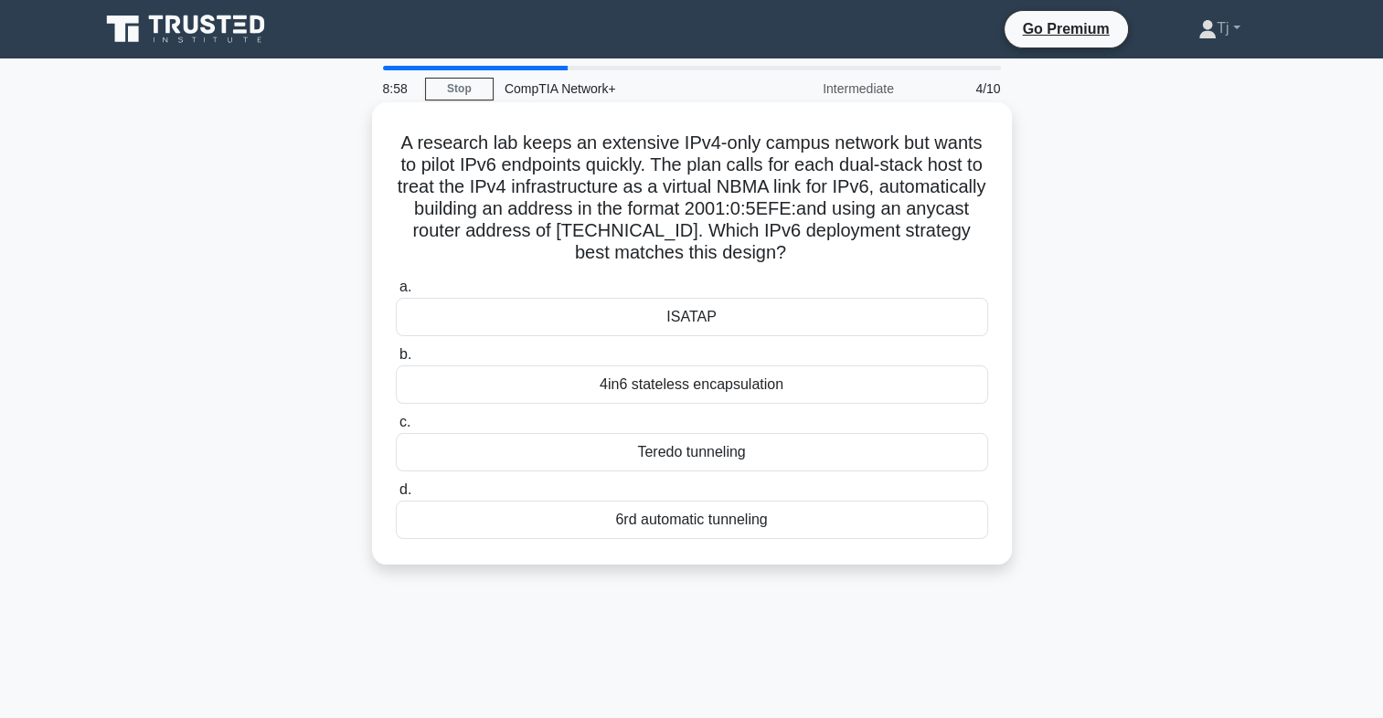
click at [713, 323] on div "ISATAP" at bounding box center [692, 317] width 592 height 38
click at [396, 293] on input "a. ISATAP" at bounding box center [396, 288] width 0 height 12
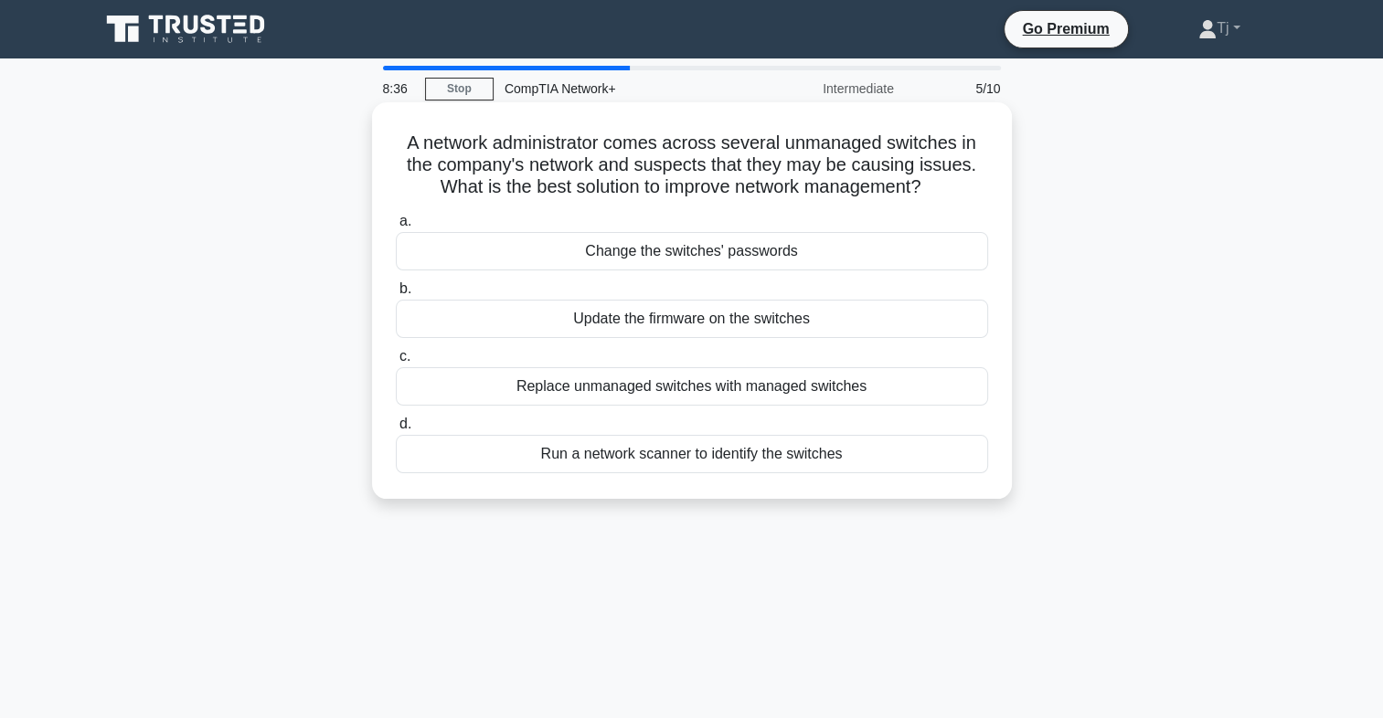
click at [664, 445] on div "Run a network scanner to identify the switches" at bounding box center [692, 454] width 592 height 38
click at [396, 430] on input "d. Run a network scanner to identify the switches" at bounding box center [396, 425] width 0 height 12
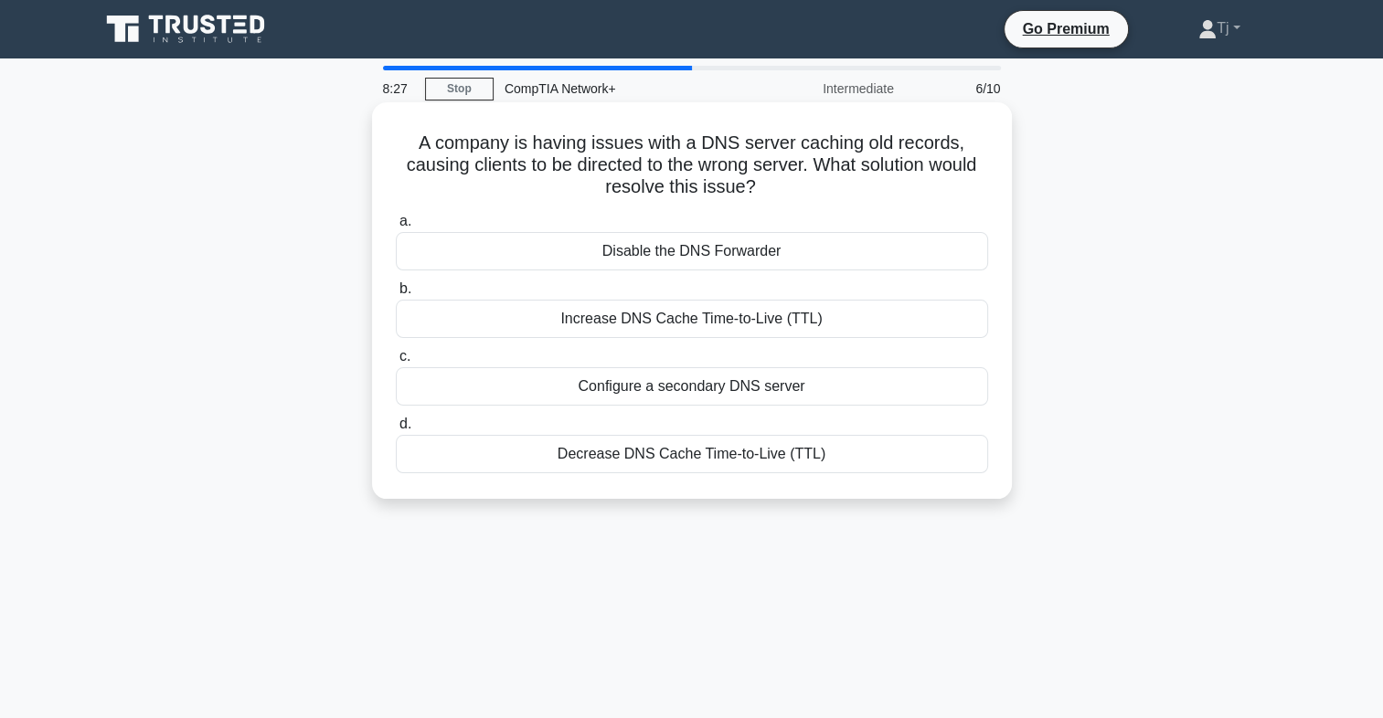
click at [775, 307] on div "Increase DNS Cache Time-to-Live (TTL)" at bounding box center [692, 319] width 592 height 38
click at [396, 295] on input "b. Increase DNS Cache Time-to-Live (TTL)" at bounding box center [396, 289] width 0 height 12
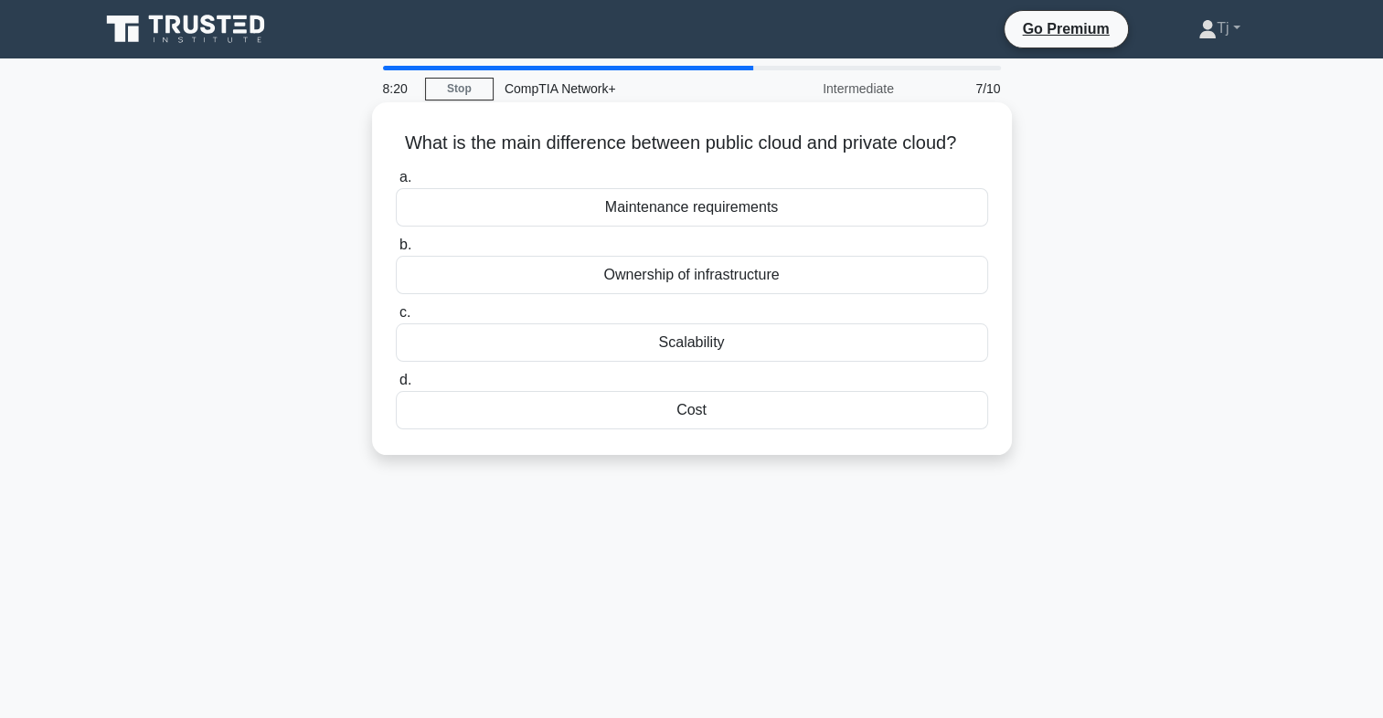
click at [746, 294] on div "Ownership of infrastructure" at bounding box center [692, 275] width 592 height 38
click at [396, 251] on input "b. Ownership of infrastructure" at bounding box center [396, 245] width 0 height 12
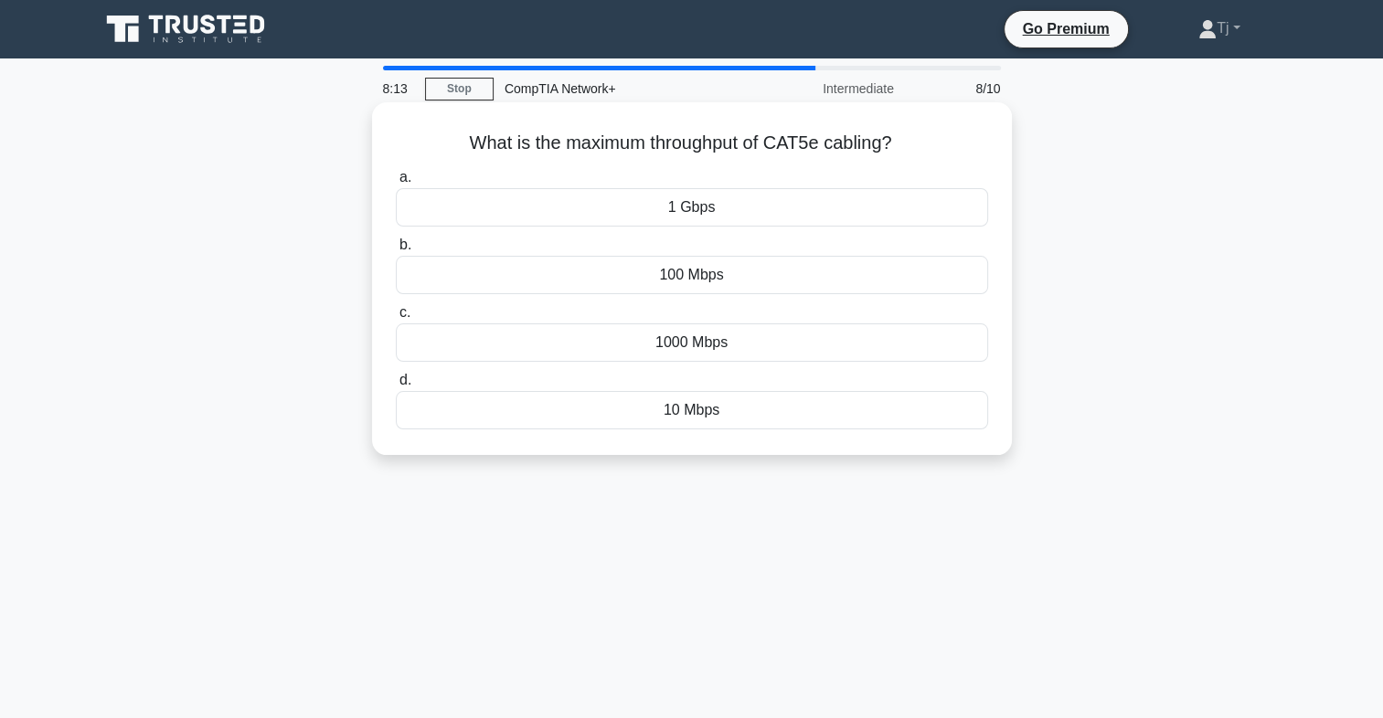
click at [719, 221] on div "1 Gbps" at bounding box center [692, 207] width 592 height 38
click at [396, 184] on input "a. 1 Gbps" at bounding box center [396, 178] width 0 height 12
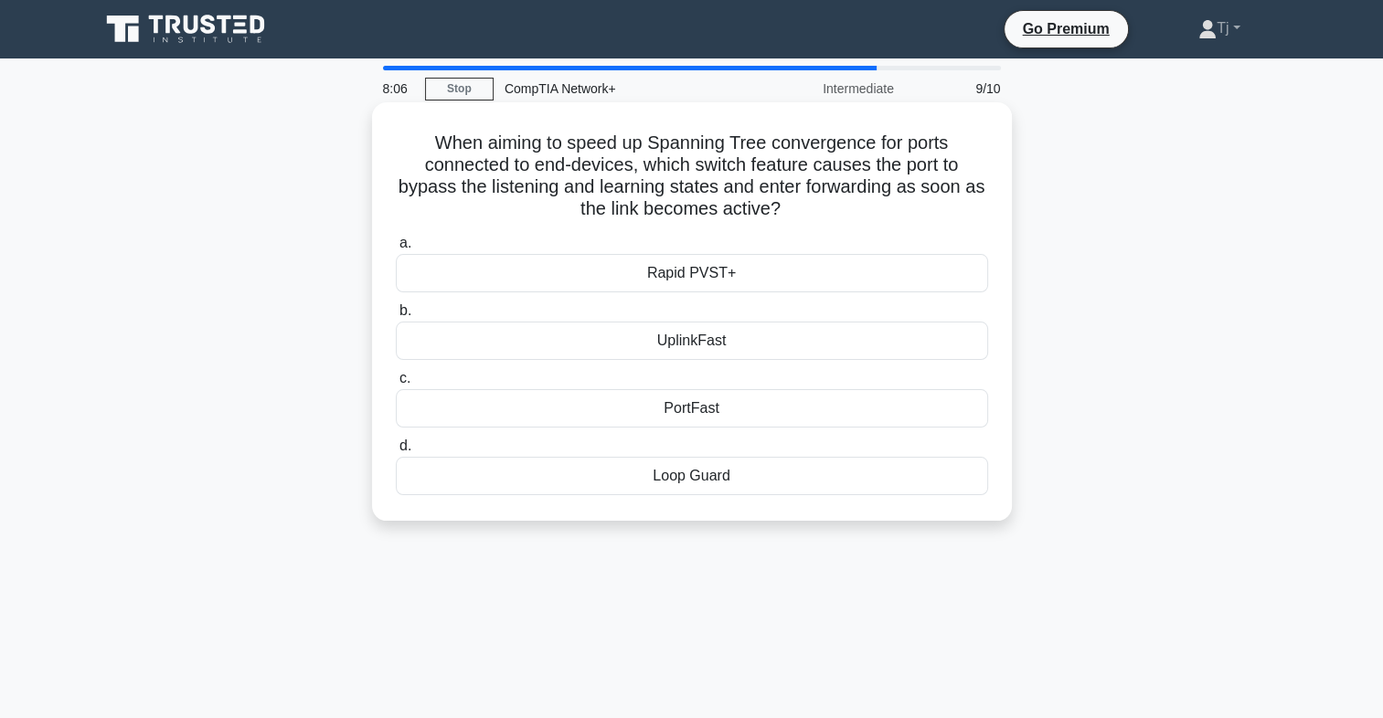
click at [744, 275] on div "Rapid PVST+" at bounding box center [692, 273] width 592 height 38
click at [396, 250] on input "a. Rapid PVST+" at bounding box center [396, 244] width 0 height 12
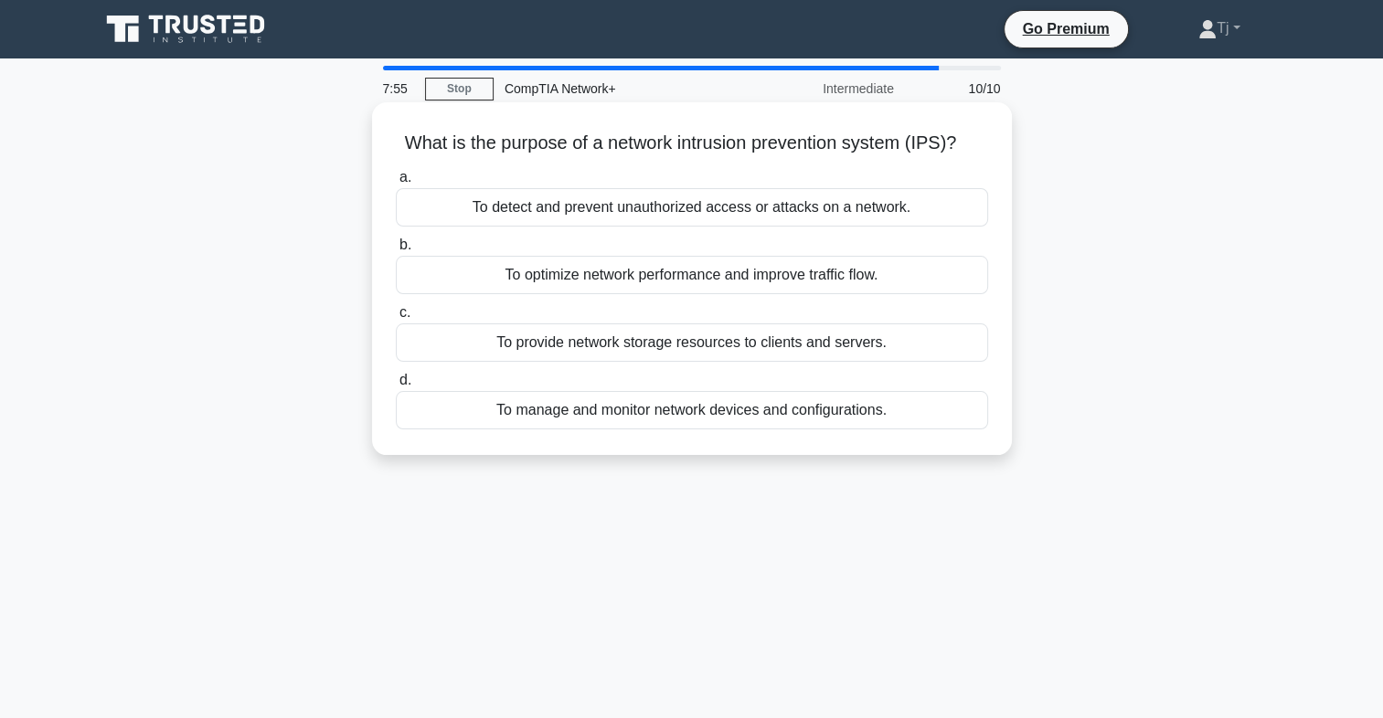
click at [715, 419] on div "To manage and monitor network devices and configurations." at bounding box center [692, 410] width 592 height 38
click at [396, 387] on input "d. To manage and monitor network devices and configurations." at bounding box center [396, 381] width 0 height 12
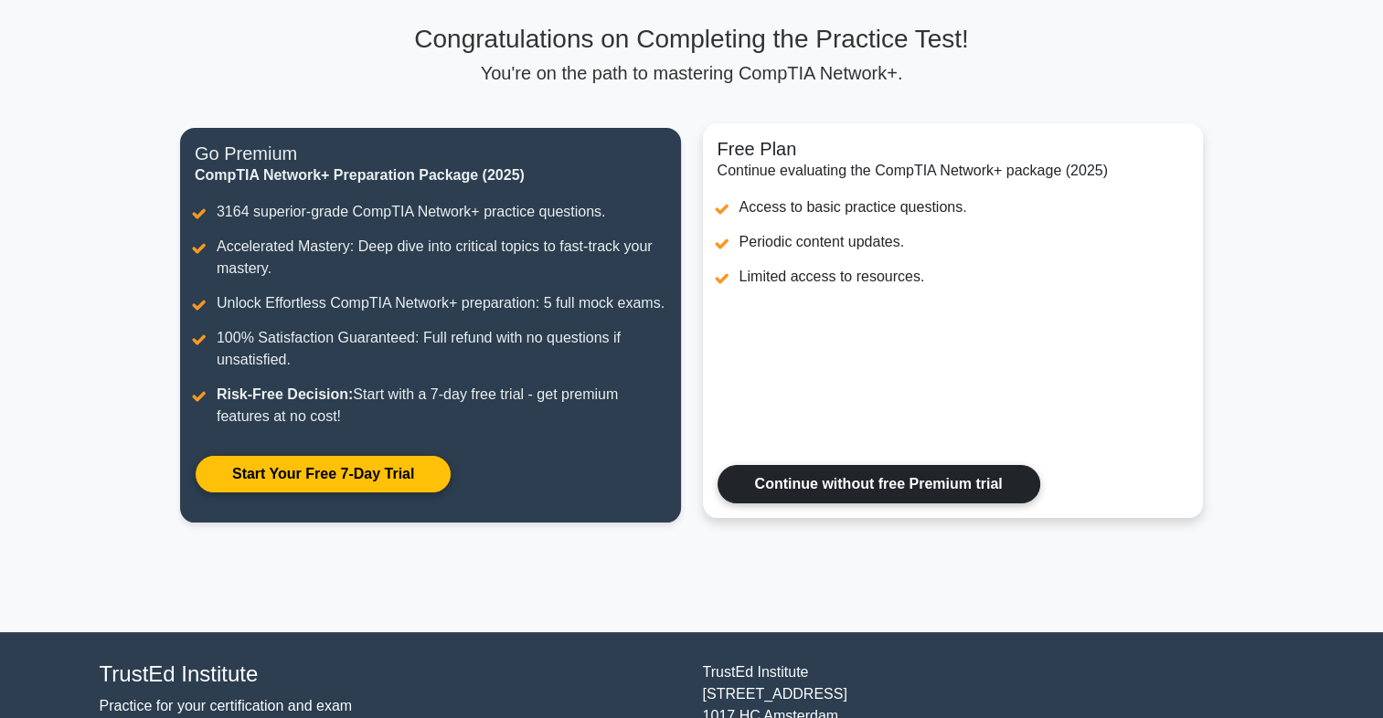
scroll to position [123, 0]
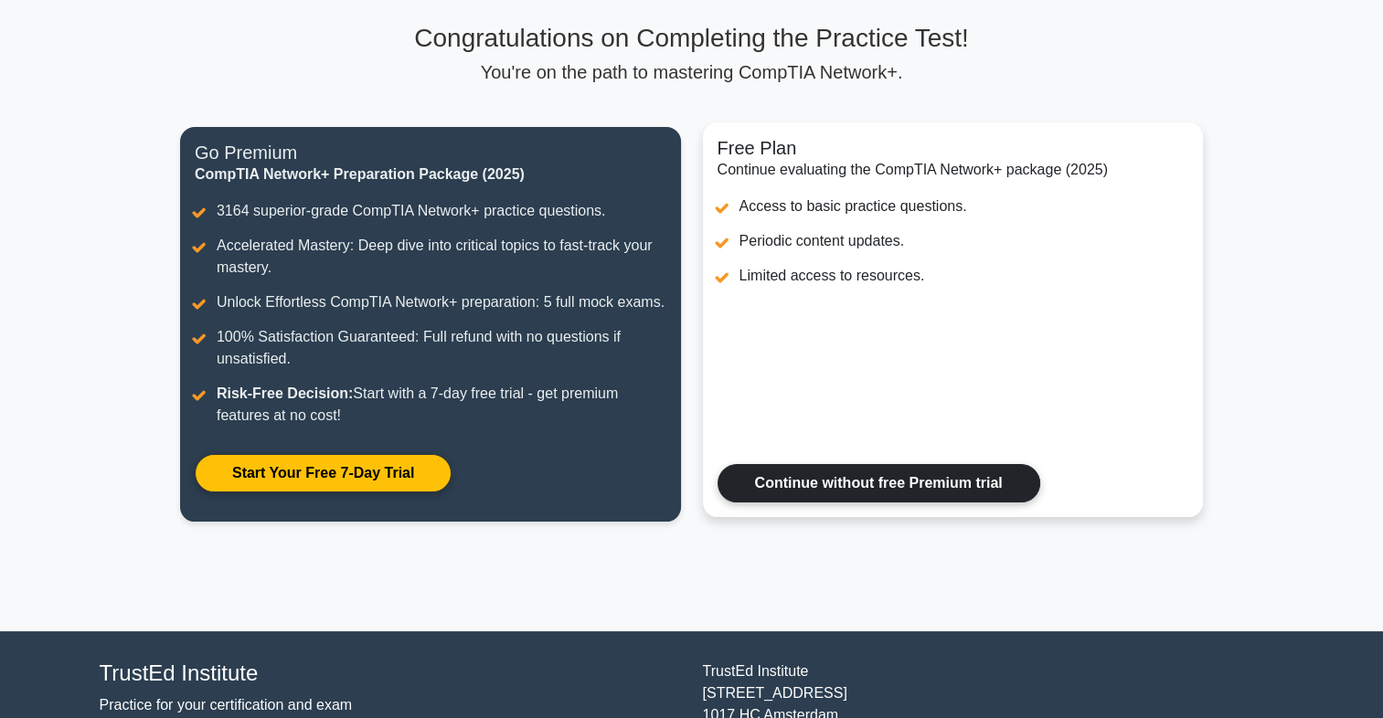
click at [804, 473] on link "Continue without free Premium trial" at bounding box center [878, 483] width 323 height 38
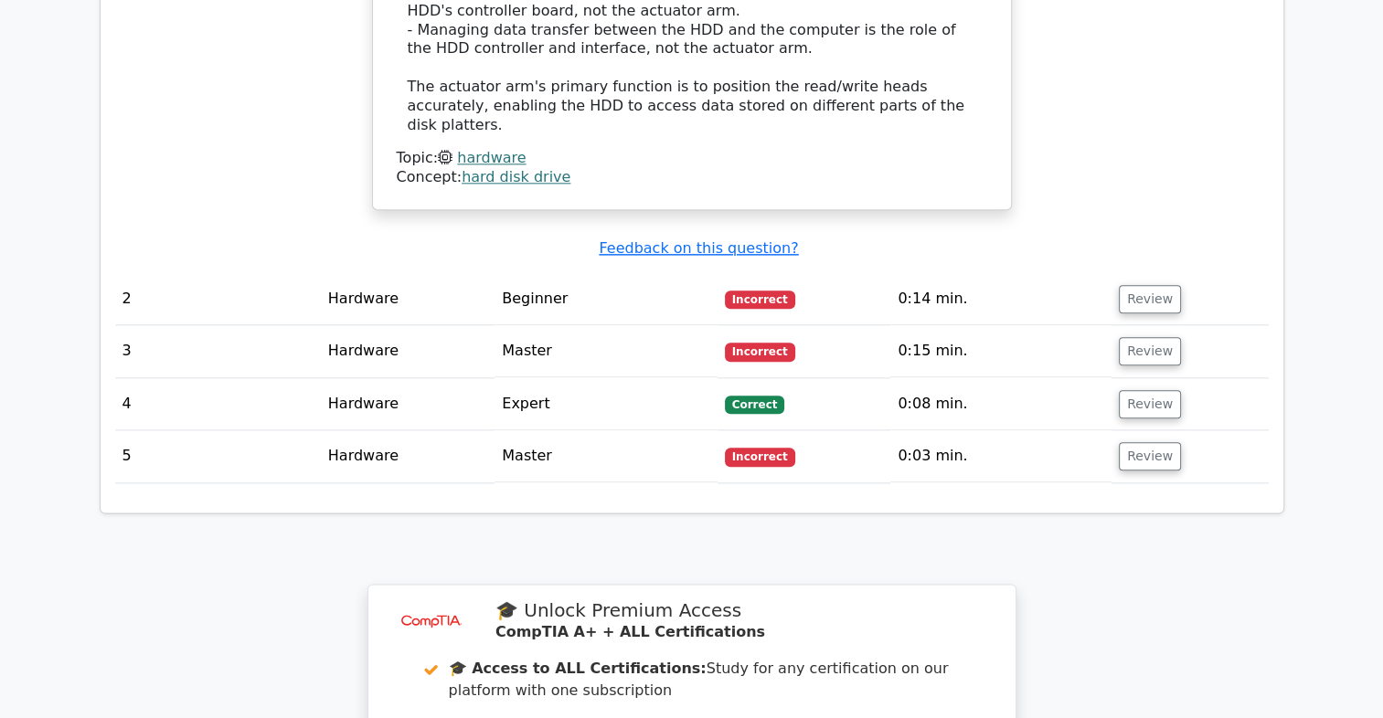
scroll to position [2106, 0]
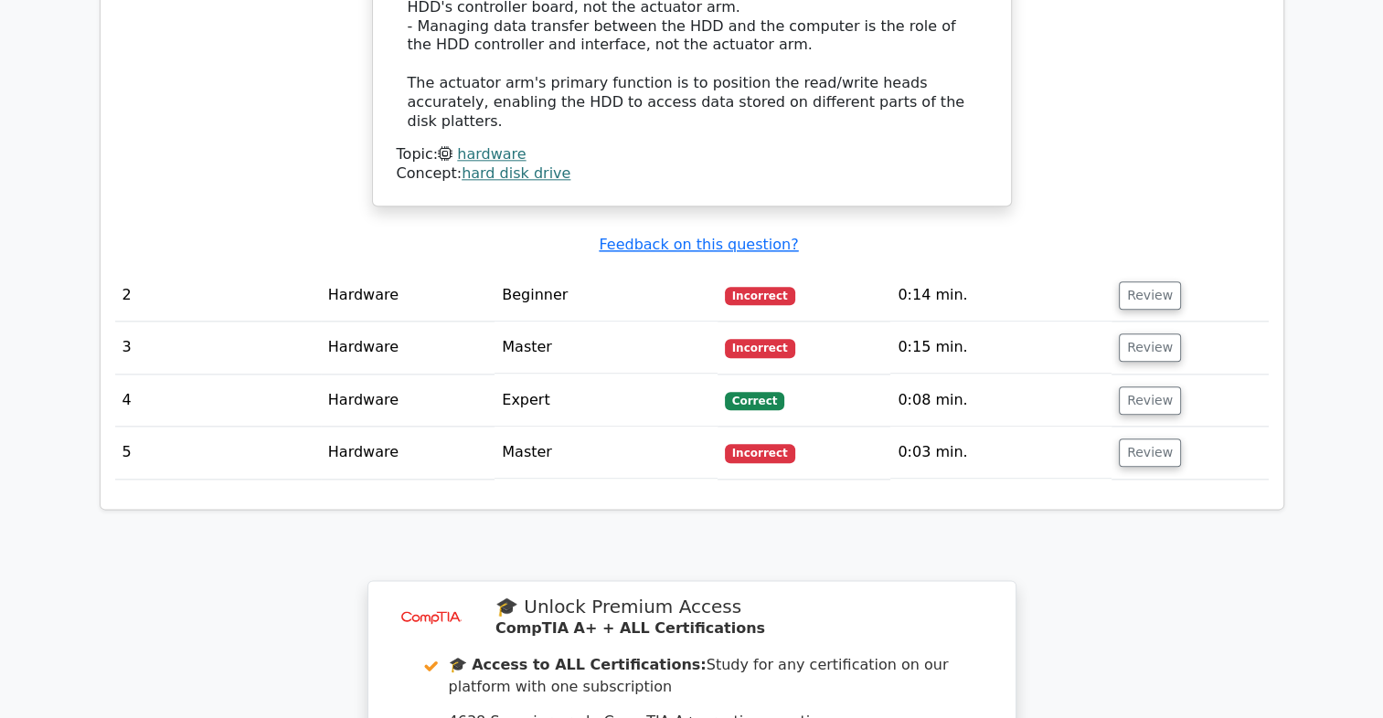
click at [722, 322] on td "Incorrect" at bounding box center [804, 348] width 174 height 52
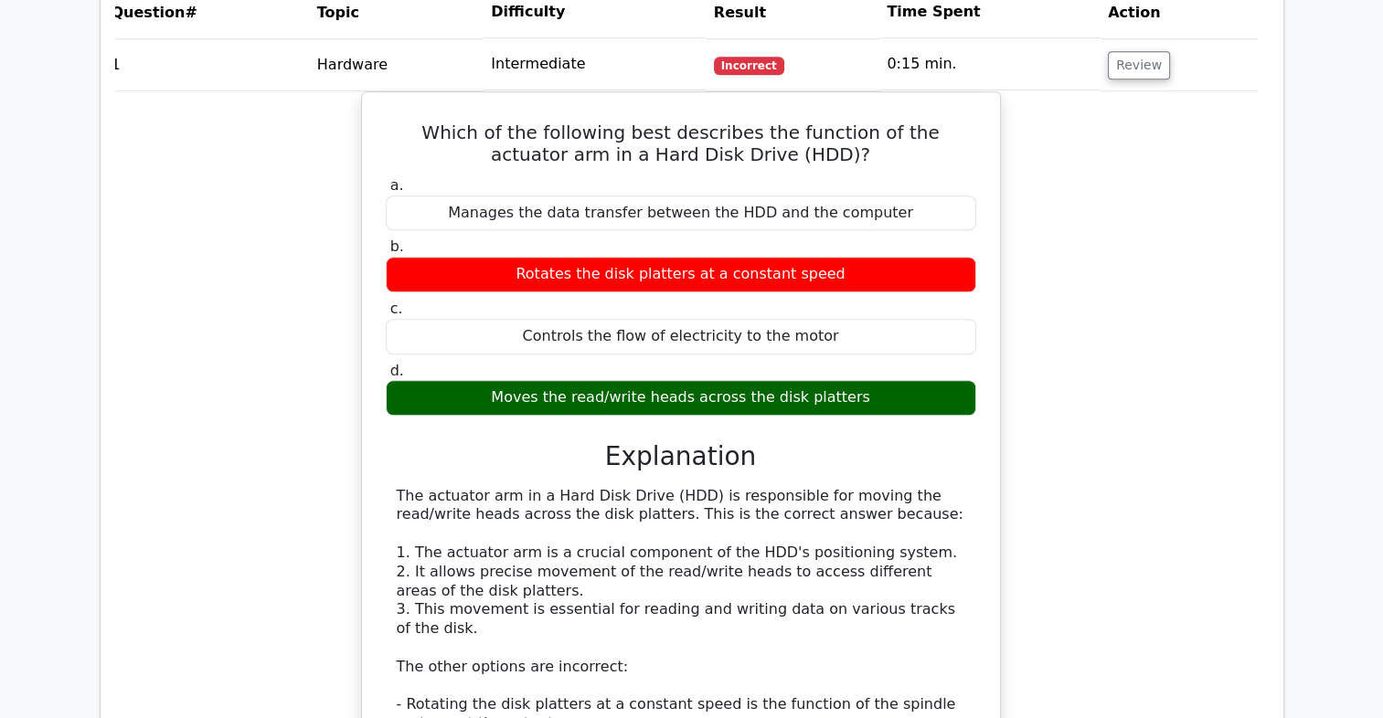
scroll to position [0, 11]
click at [1116, 77] on button "Review" at bounding box center [1139, 65] width 62 height 28
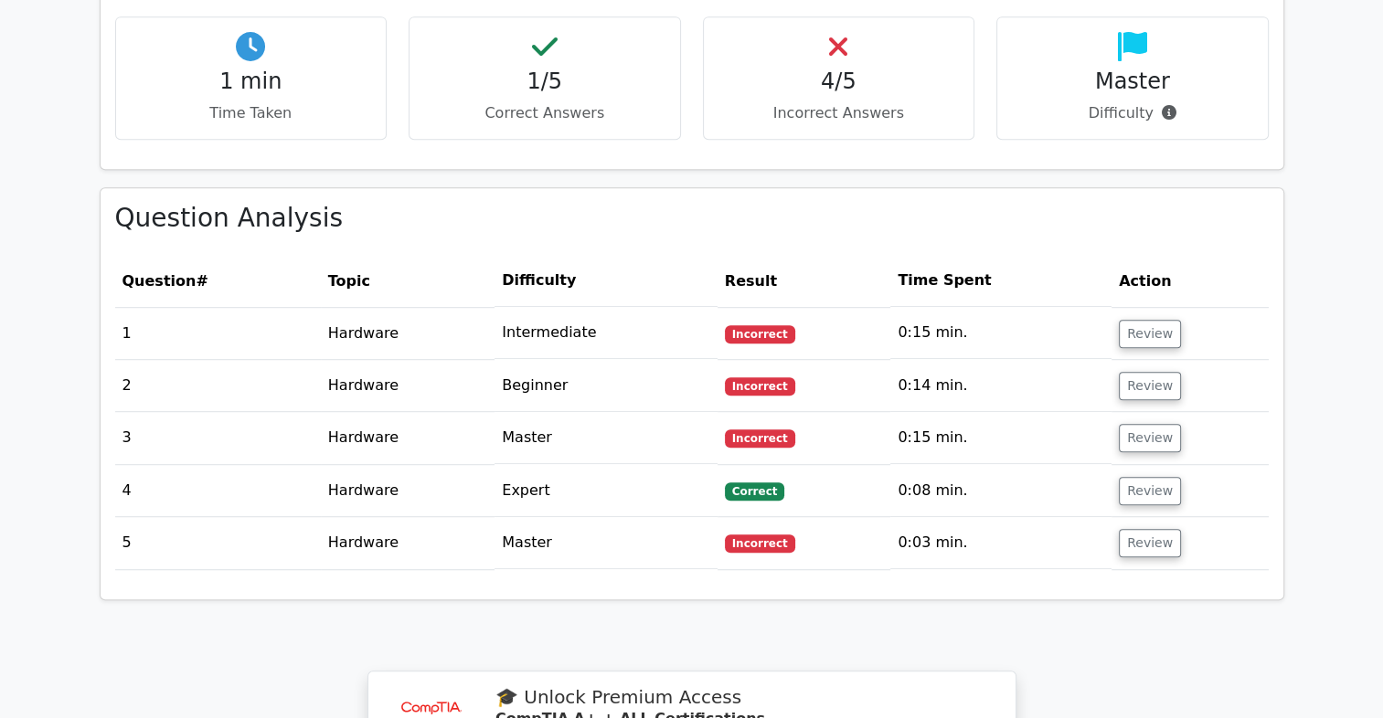
scroll to position [1080, 0]
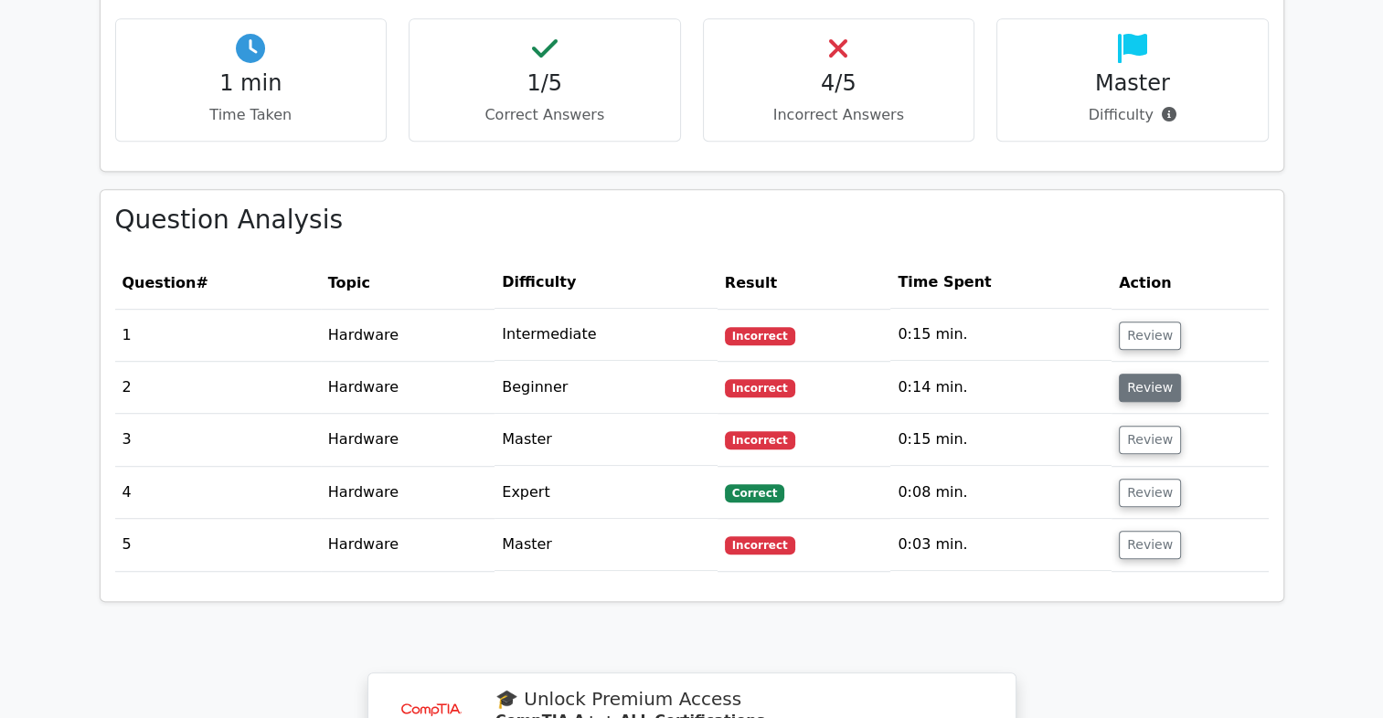
click at [1134, 396] on button "Review" at bounding box center [1150, 388] width 62 height 28
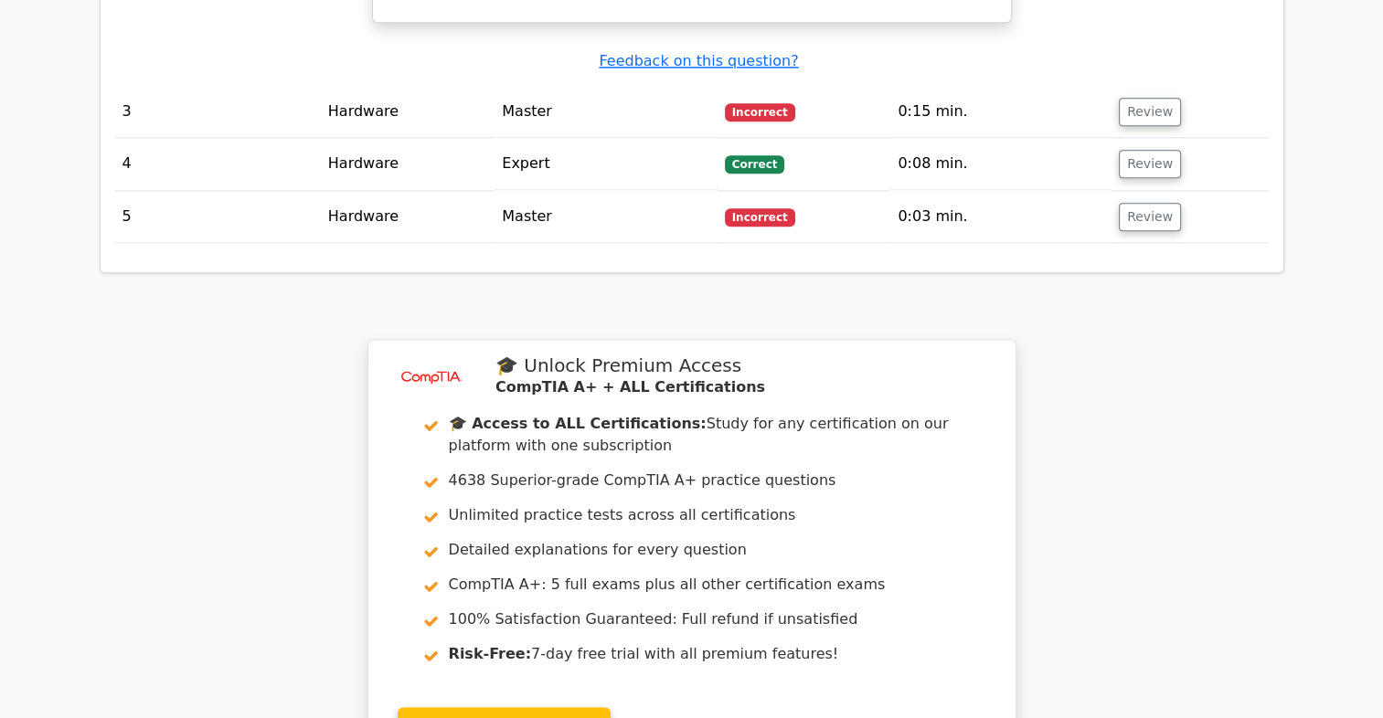
scroll to position [2308, 0]
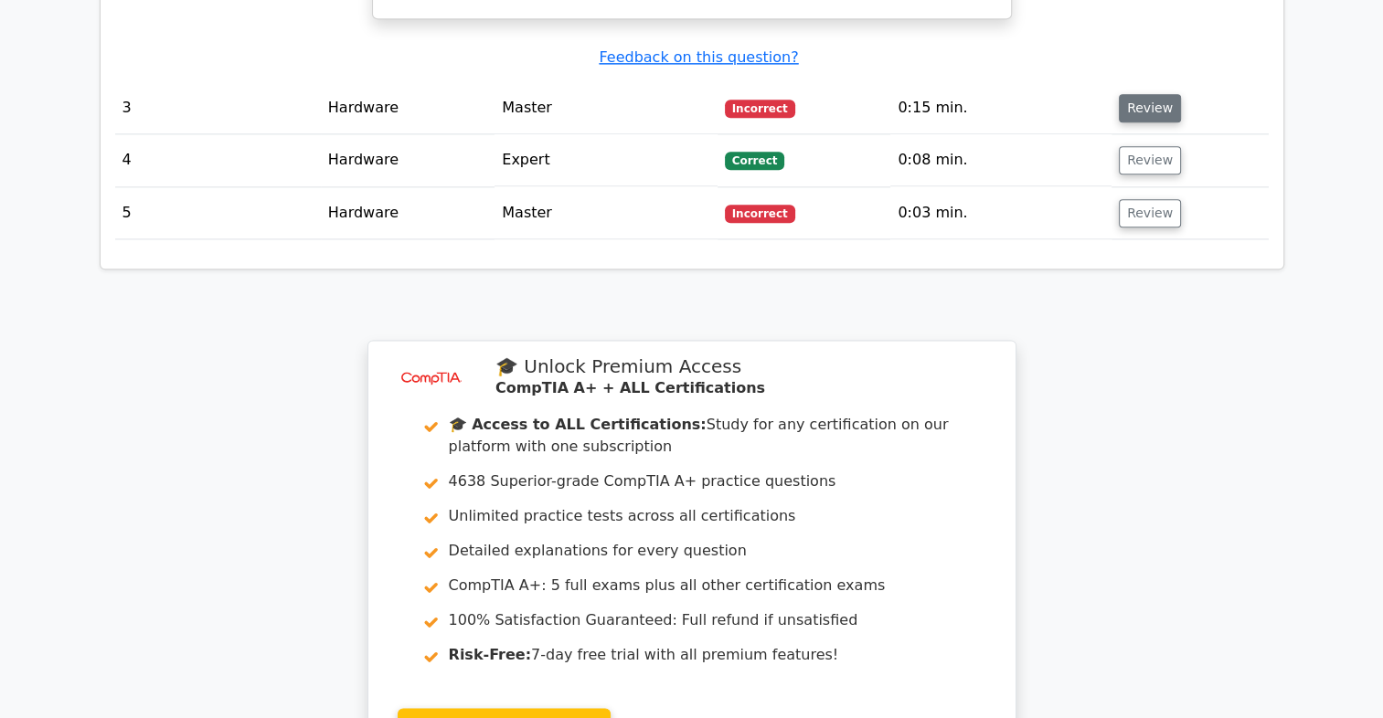
click at [1133, 94] on button "Review" at bounding box center [1150, 108] width 62 height 28
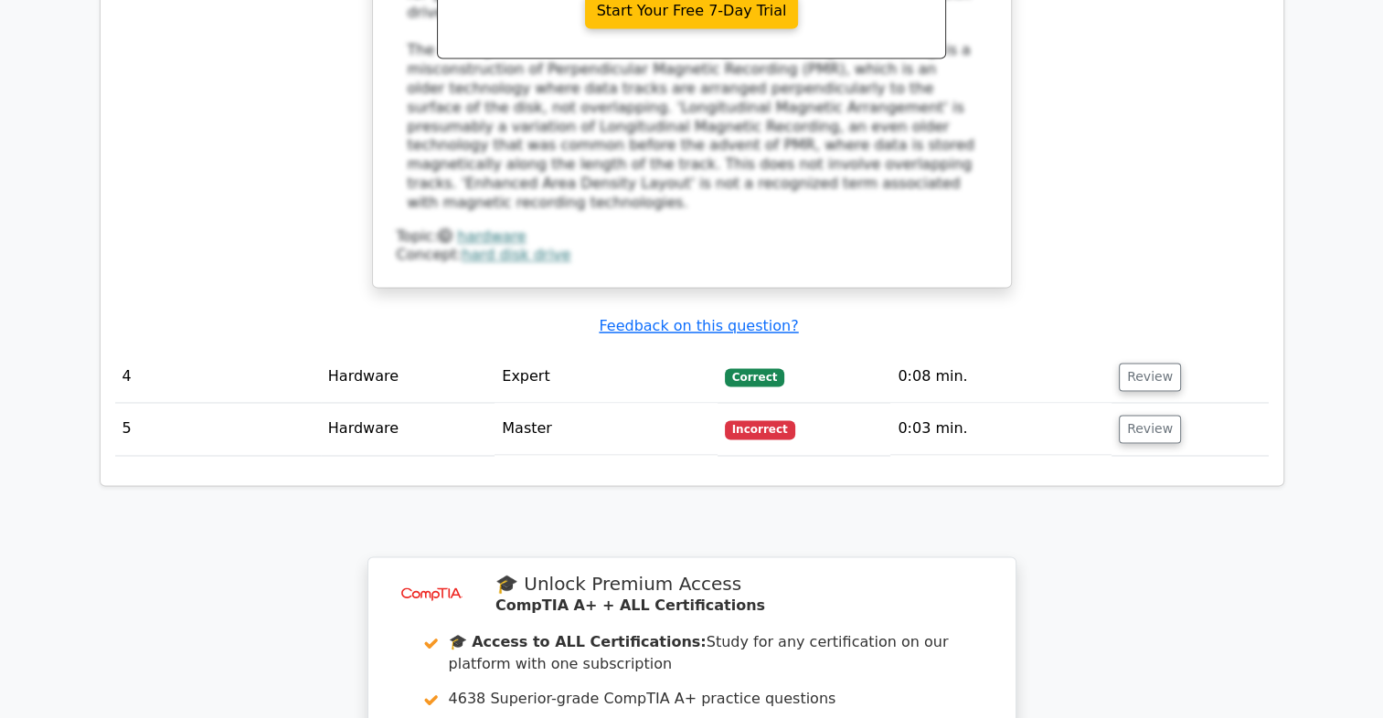
scroll to position [3057, 0]
